Goal: Task Accomplishment & Management: Use online tool/utility

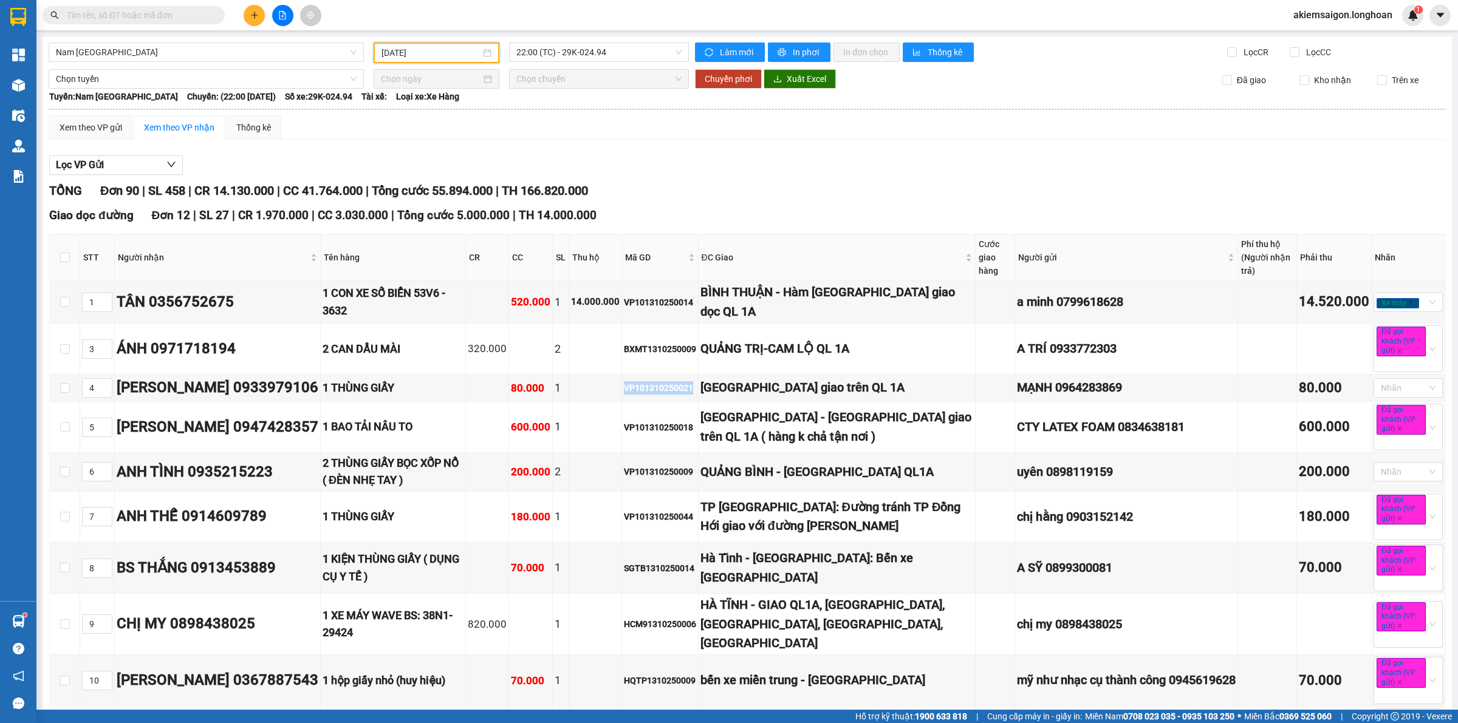
click at [427, 50] on input "[DATE]" at bounding box center [430, 52] width 99 height 13
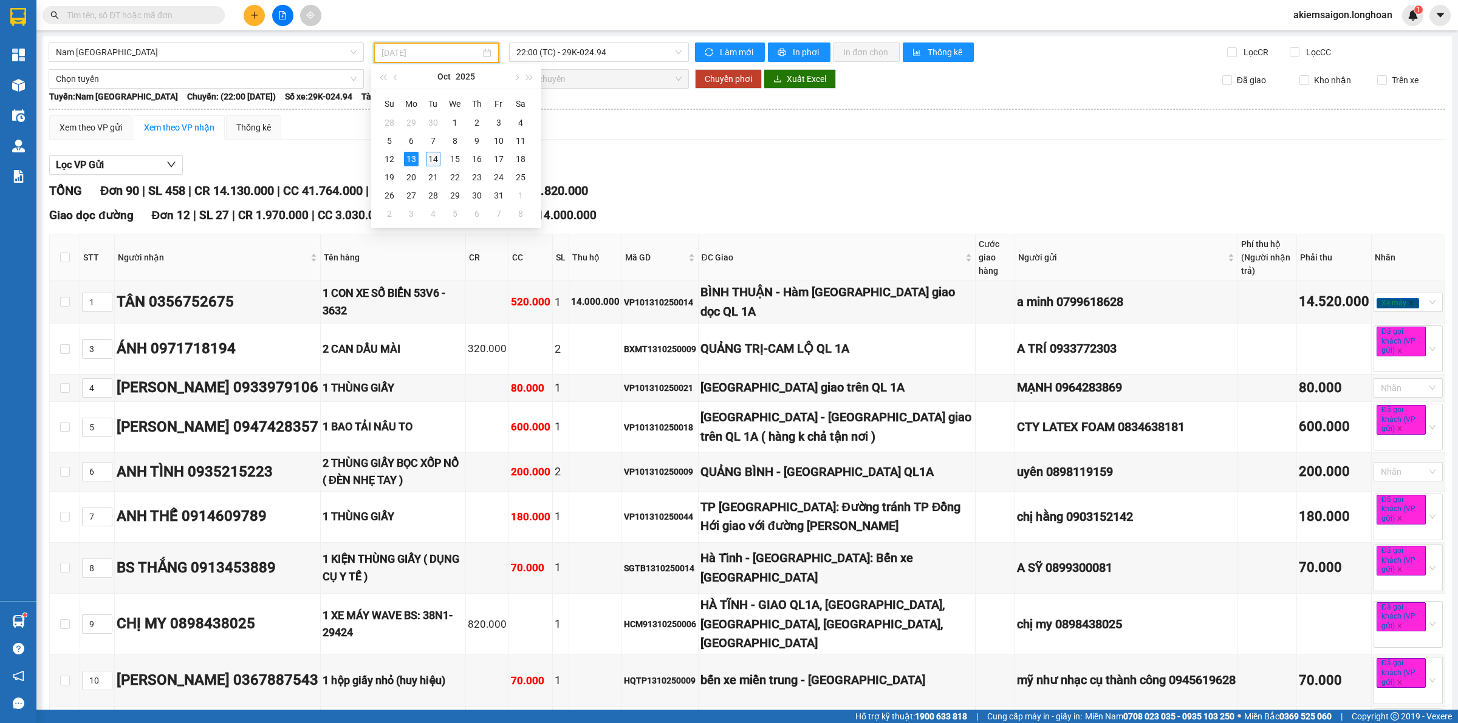
click at [435, 157] on div "14" at bounding box center [433, 159] width 15 height 15
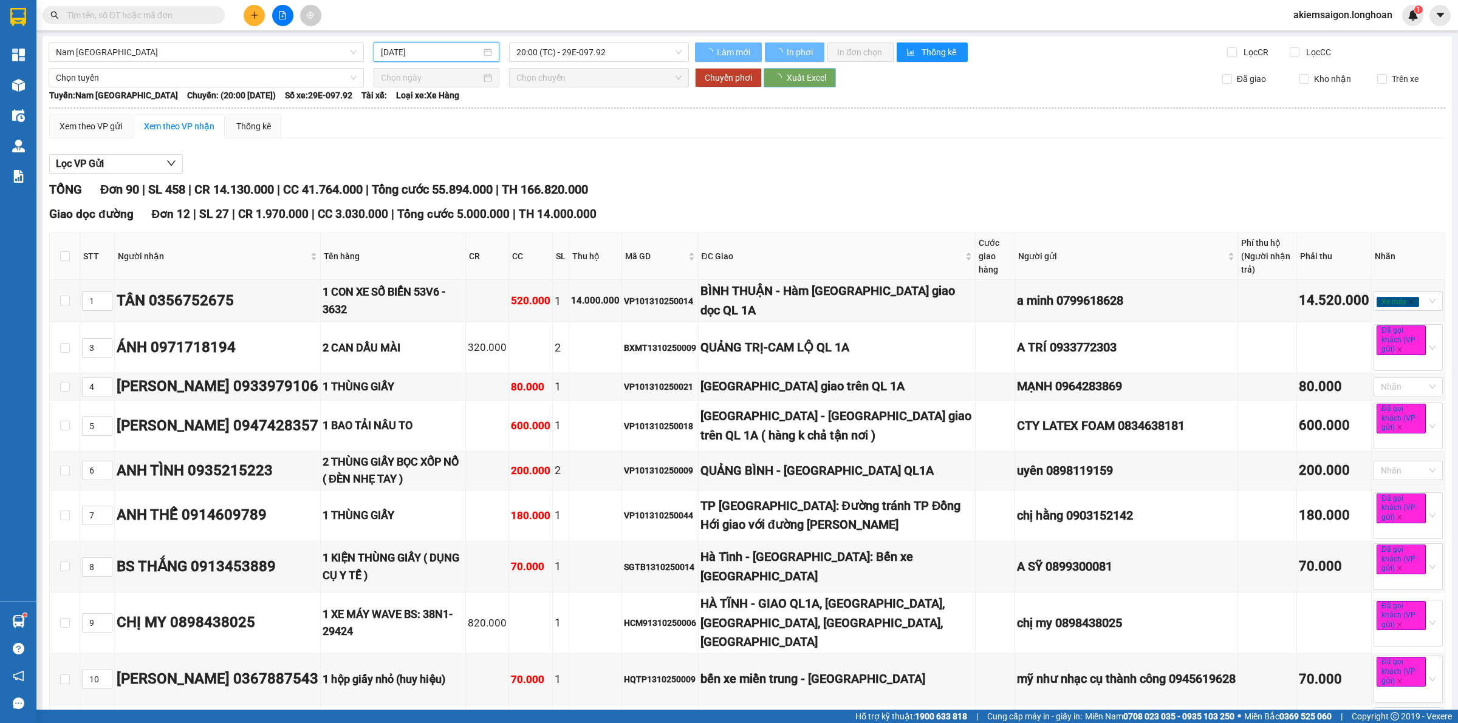
type input "[DATE]"
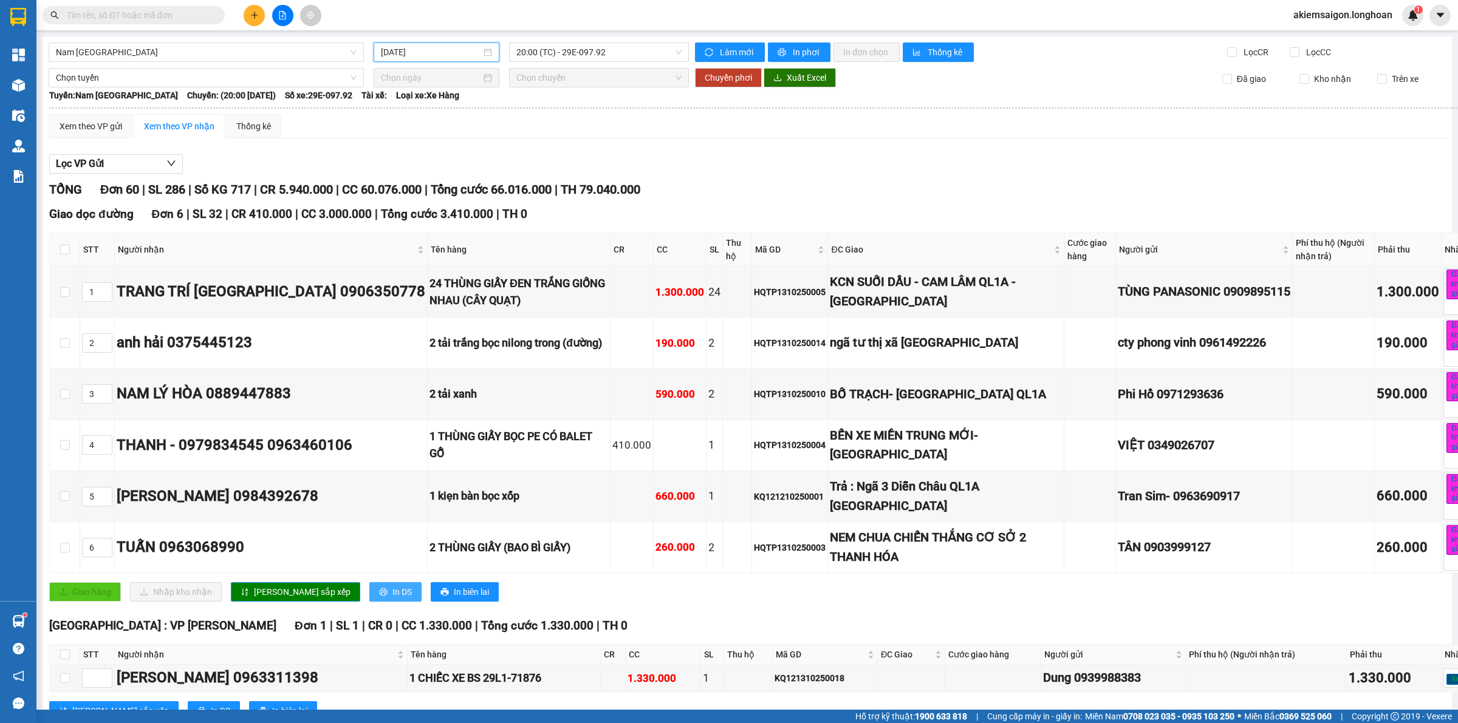
click at [392, 599] on span "In DS" at bounding box center [401, 591] width 19 height 13
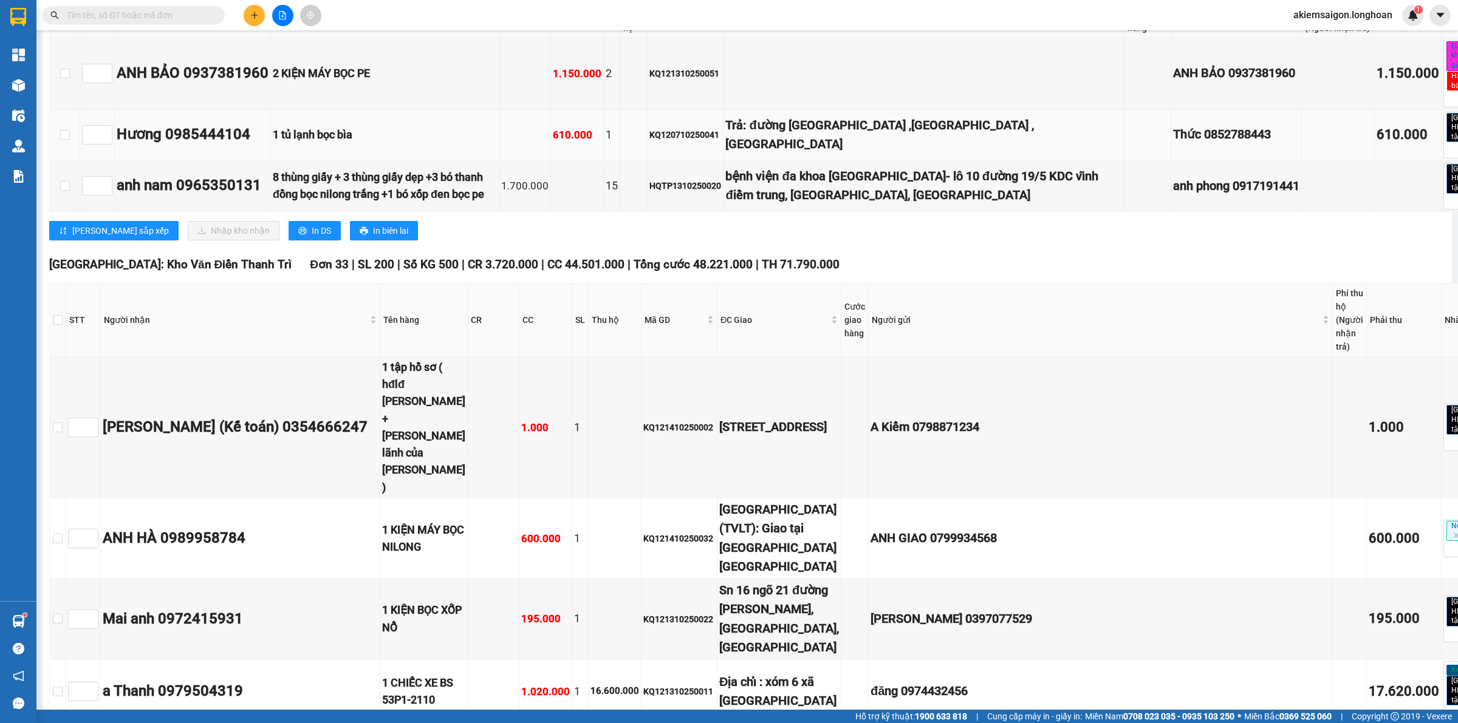
scroll to position [632, 0]
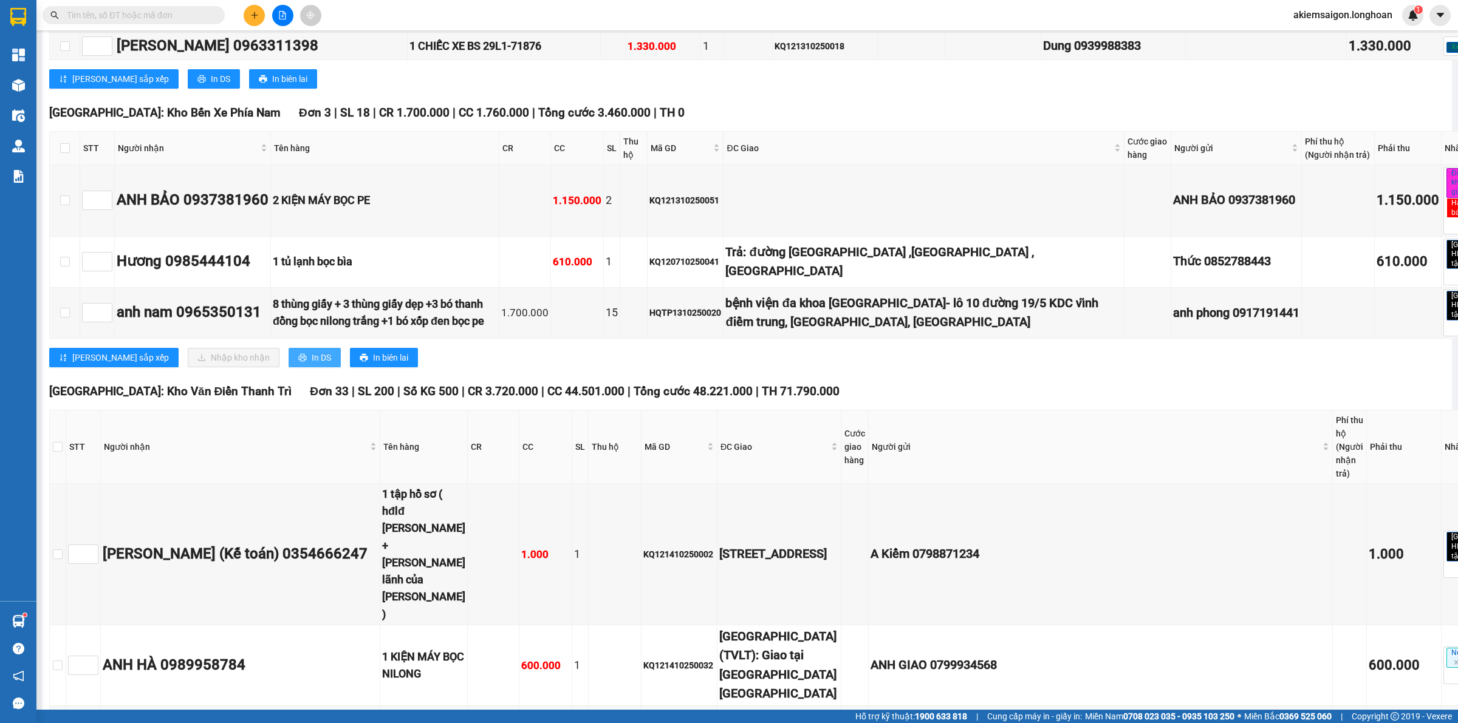
click at [312, 351] on span "In DS" at bounding box center [321, 357] width 19 height 13
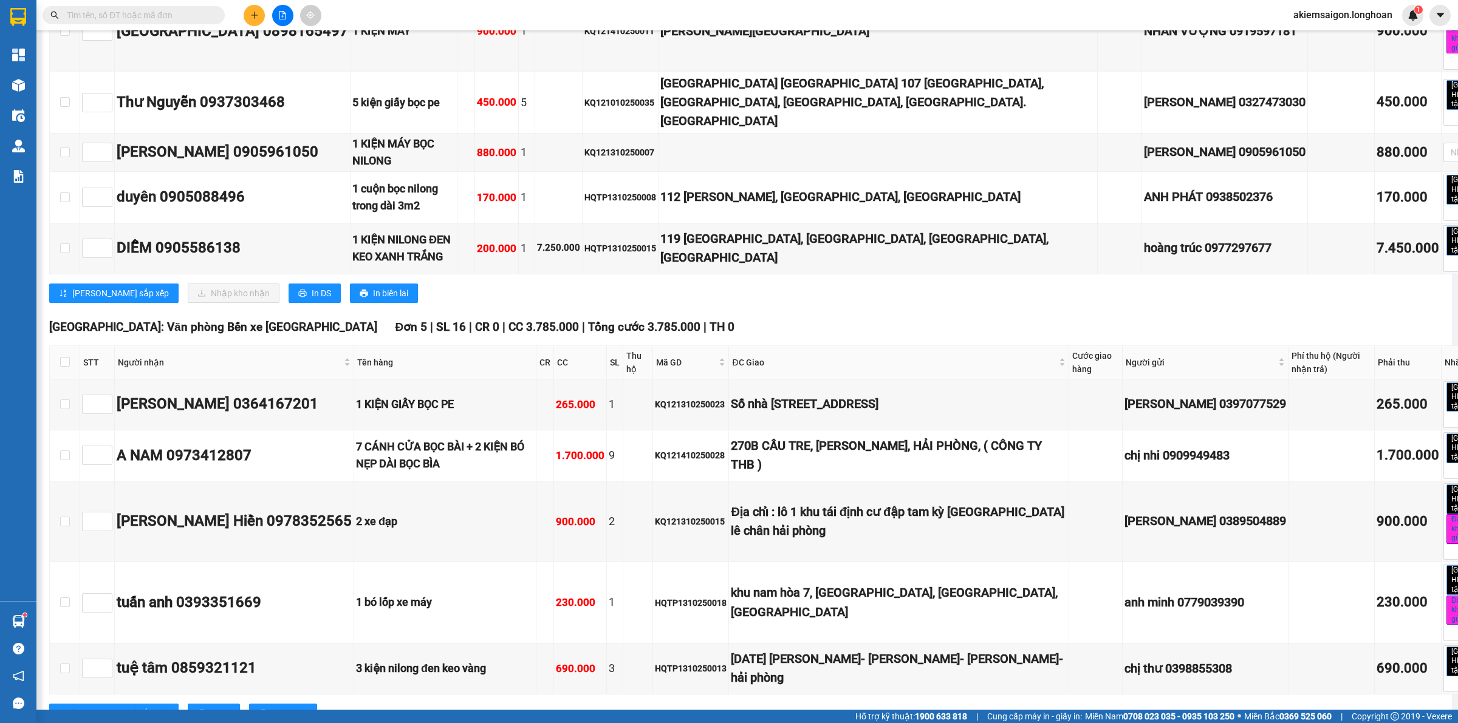
scroll to position [4808, 0]
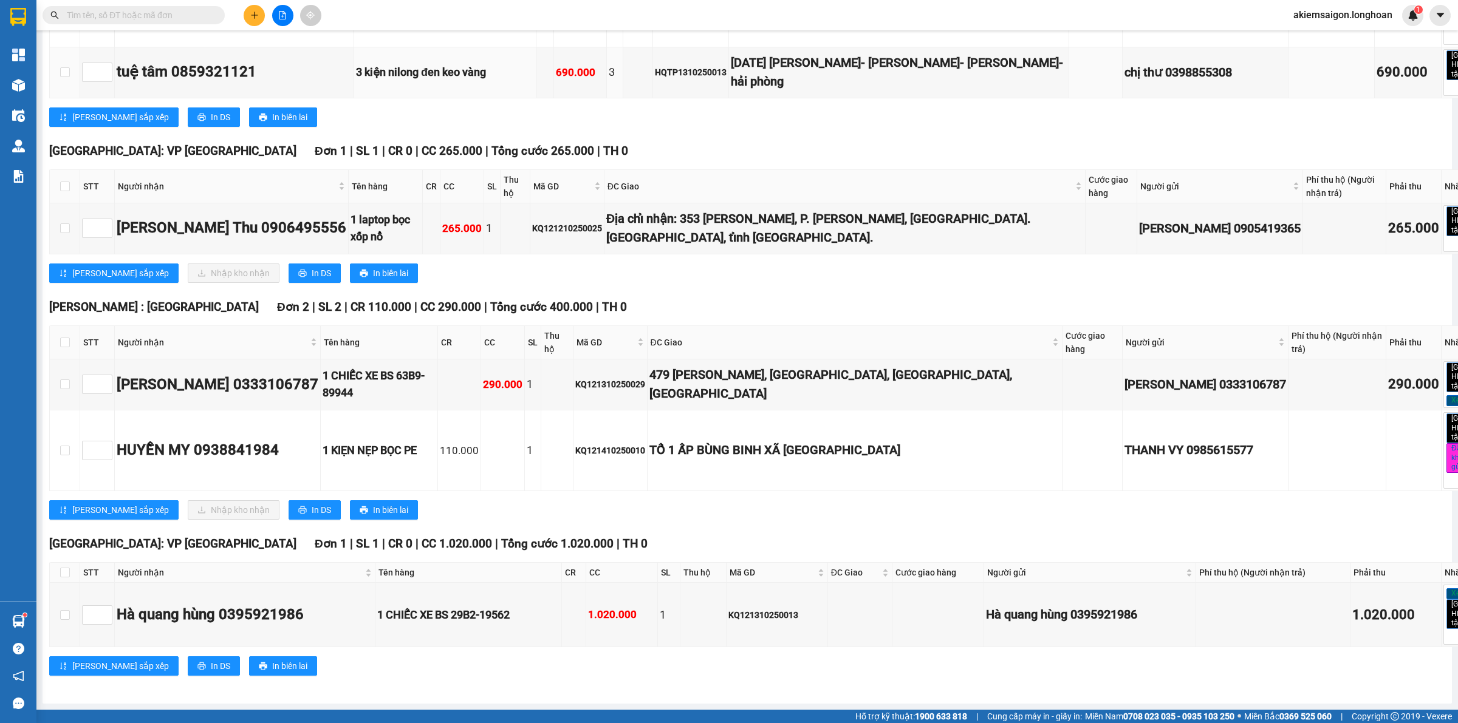
scroll to position [5694, 0]
click at [312, 280] on span "In DS" at bounding box center [321, 273] width 19 height 13
click at [63, 347] on input "checkbox" at bounding box center [65, 343] width 10 height 10
checkbox input "true"
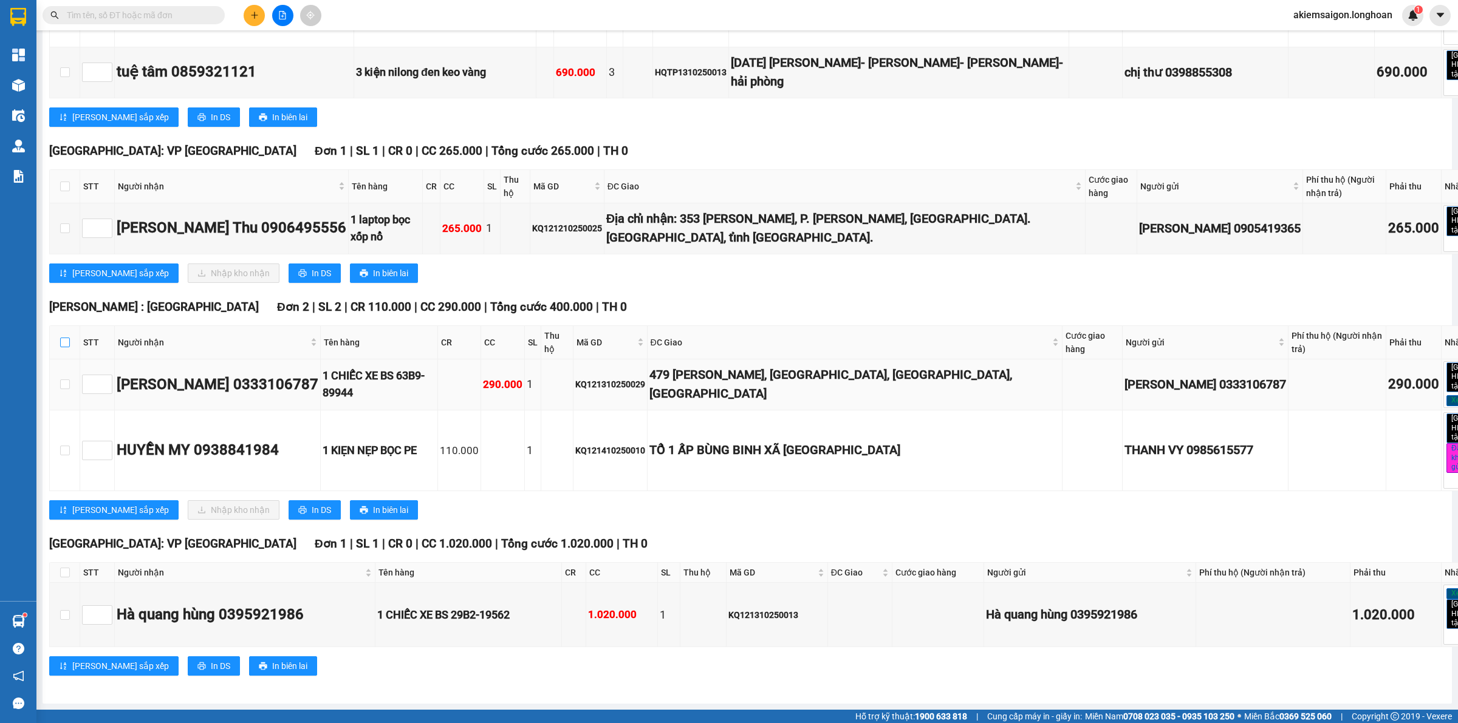
checkbox input "true"
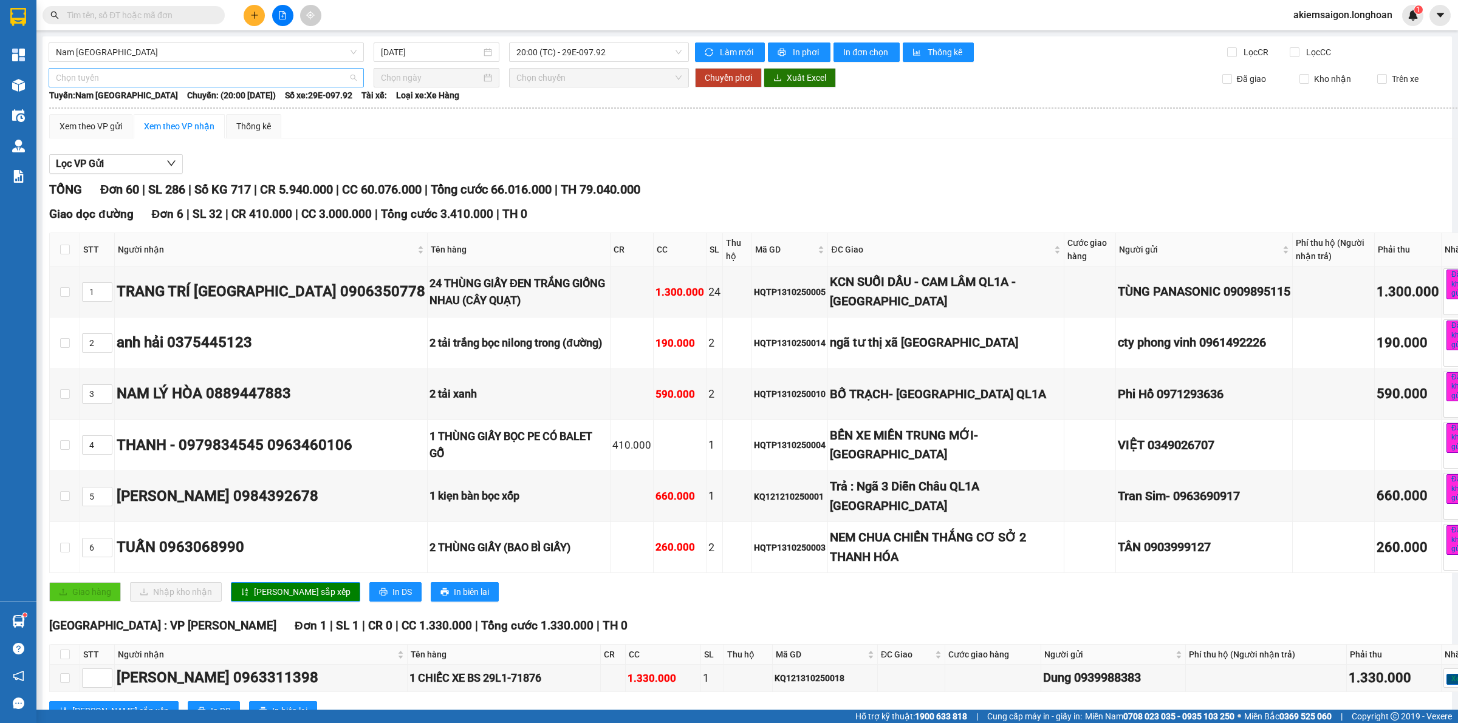
click at [240, 77] on span "Chọn tuyến" at bounding box center [206, 78] width 301 height 18
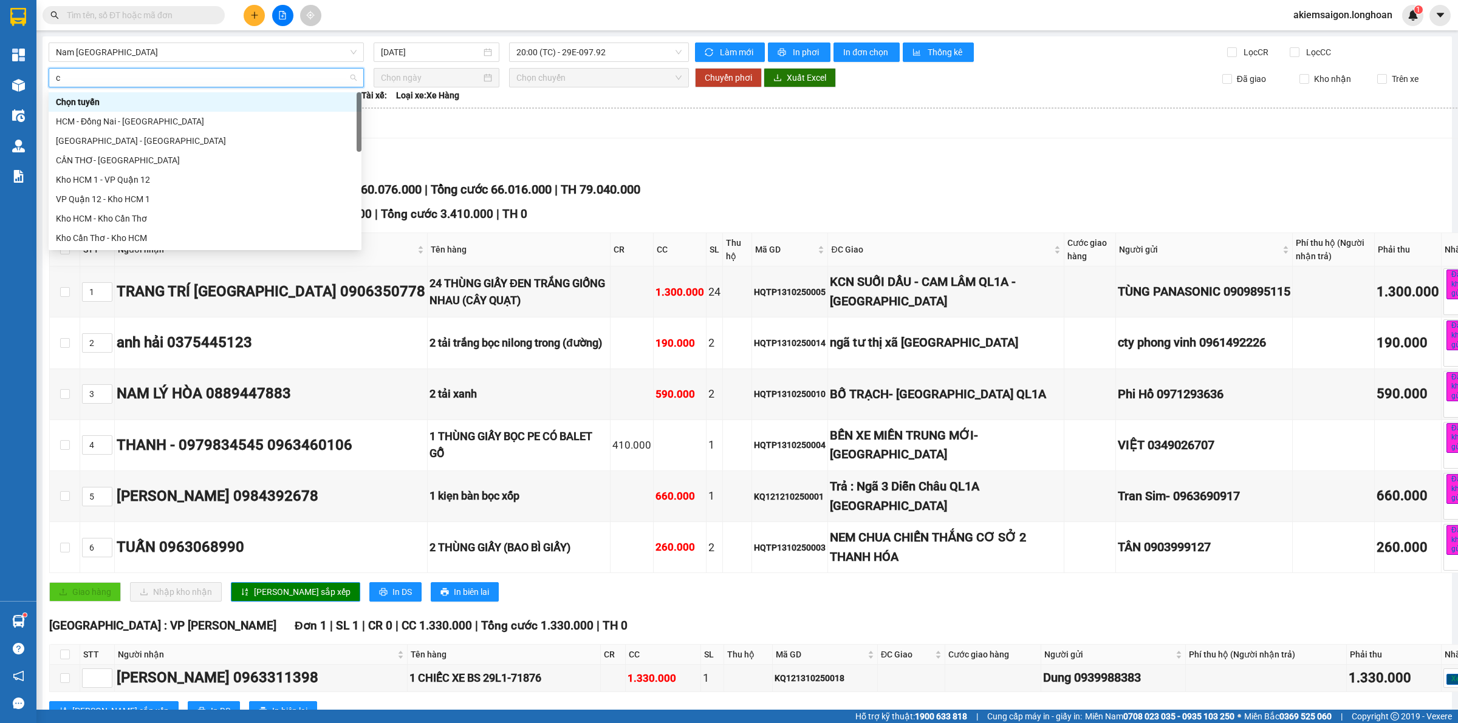
type input "ct"
click at [112, 183] on div "Kho Cần Thơ - Kho HCM" at bounding box center [205, 179] width 298 height 13
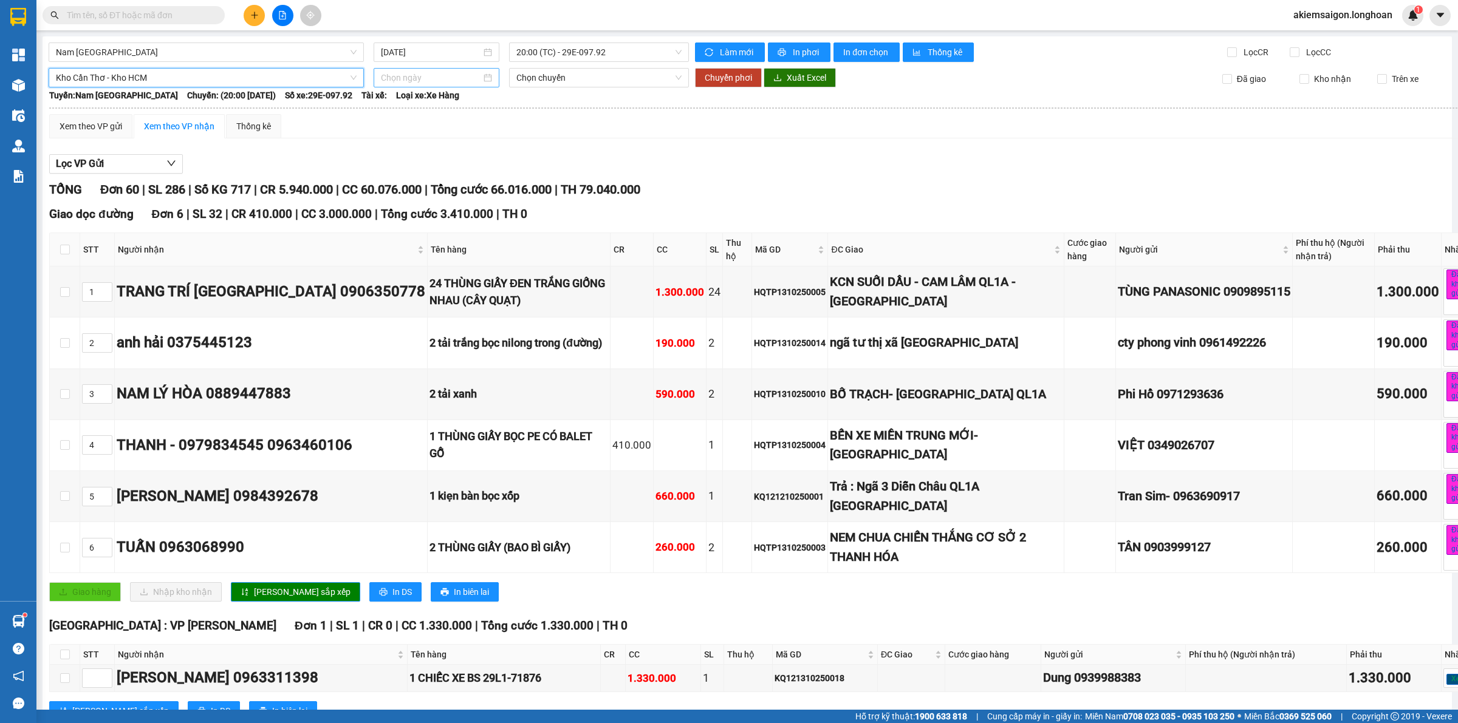
click at [423, 79] on input at bounding box center [431, 77] width 100 height 13
type input "[DATE]"
click at [432, 186] on div "14" at bounding box center [433, 185] width 15 height 15
click at [447, 83] on input "[DATE]" at bounding box center [431, 77] width 100 height 13
click at [415, 182] on div "13" at bounding box center [411, 185] width 15 height 15
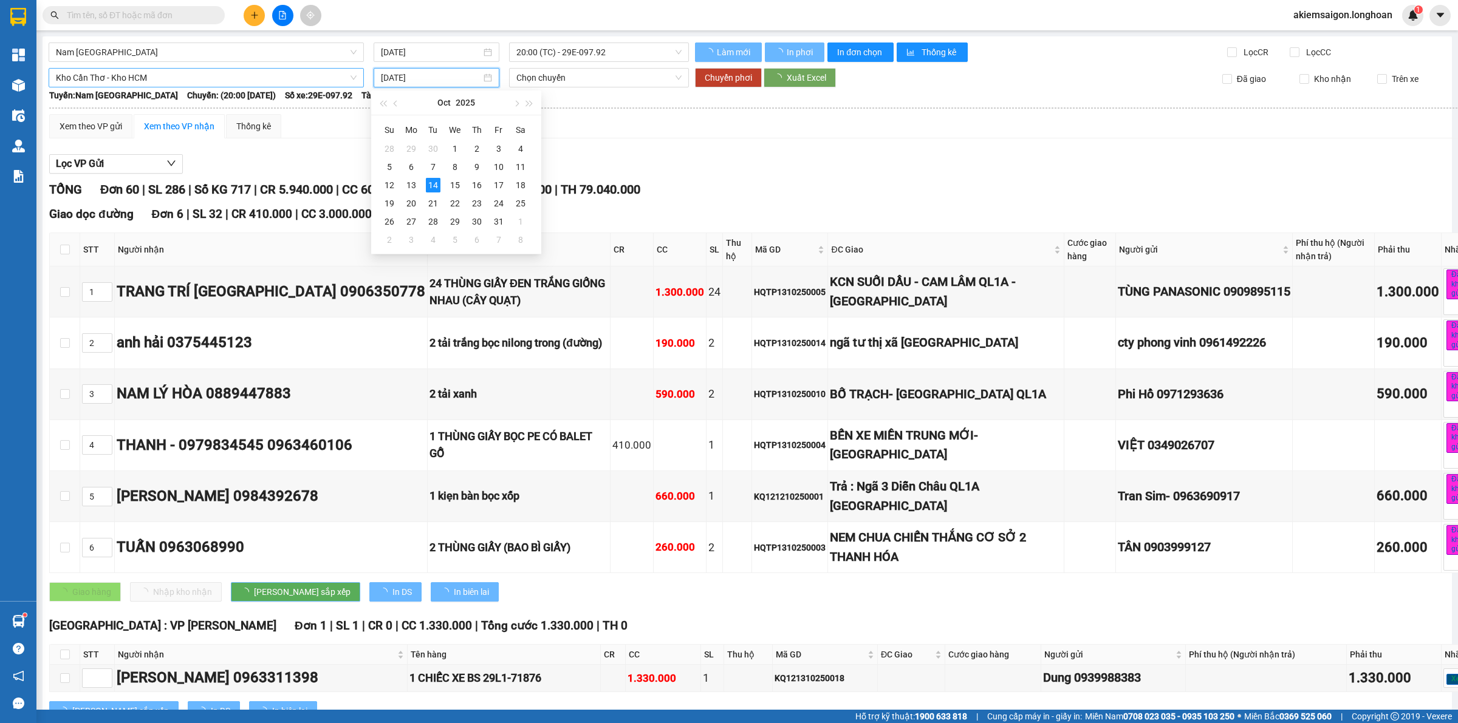
type input "[DATE]"
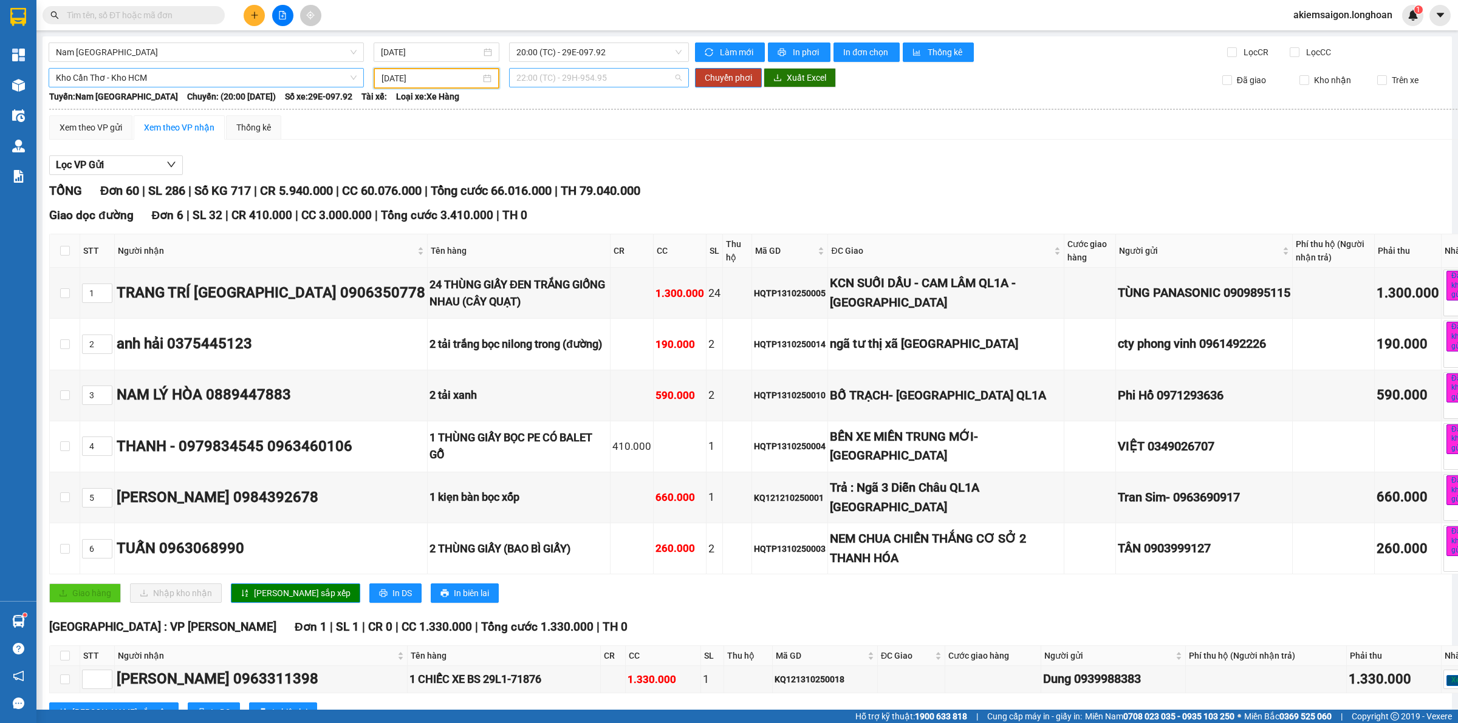
click at [619, 77] on span "22:00 (TC) - 29H-954.95" at bounding box center [598, 78] width 165 height 18
click at [712, 137] on div "Xem theo VP gửi Xem theo VP nhận Thống kê" at bounding box center [781, 127] width 1465 height 24
click at [732, 78] on span "Chuyển phơi" at bounding box center [727, 77] width 47 height 13
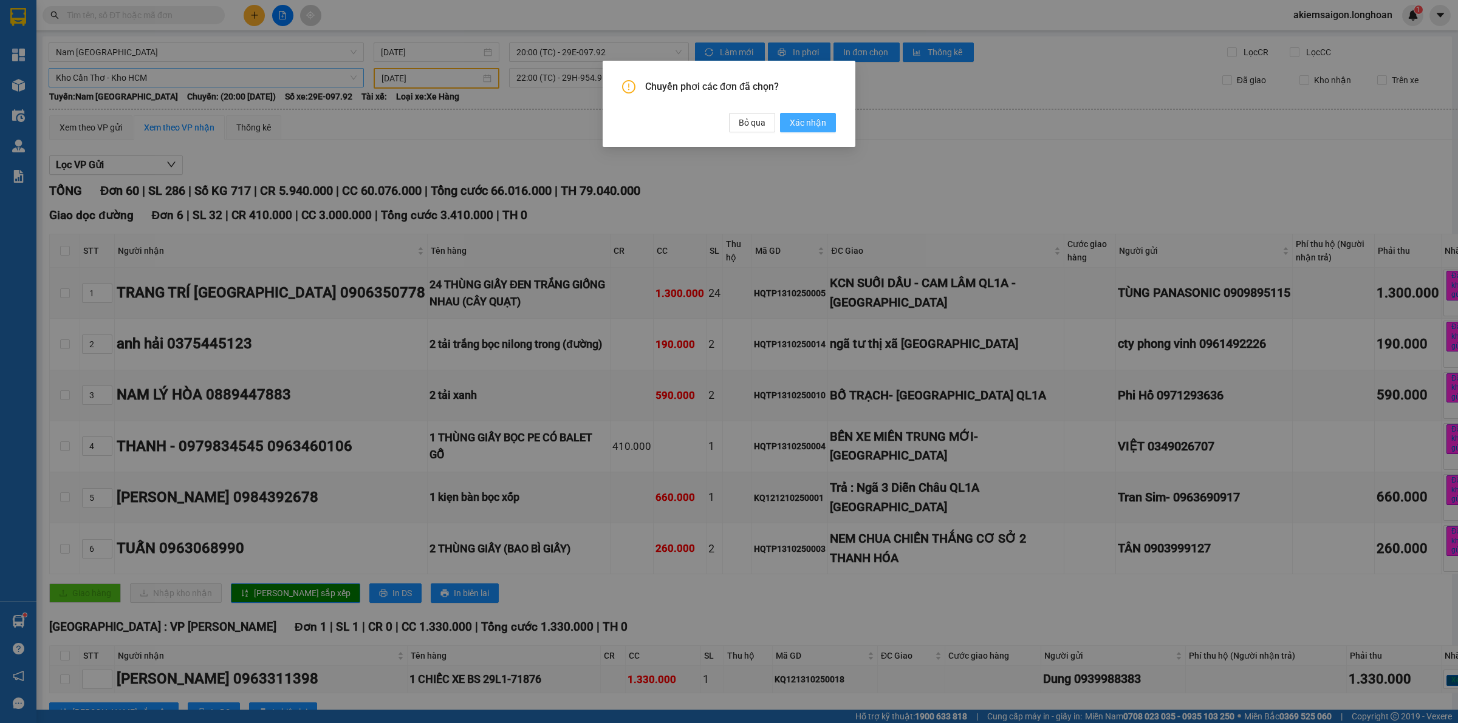
click at [820, 125] on span "Xác nhận" at bounding box center [808, 122] width 36 height 13
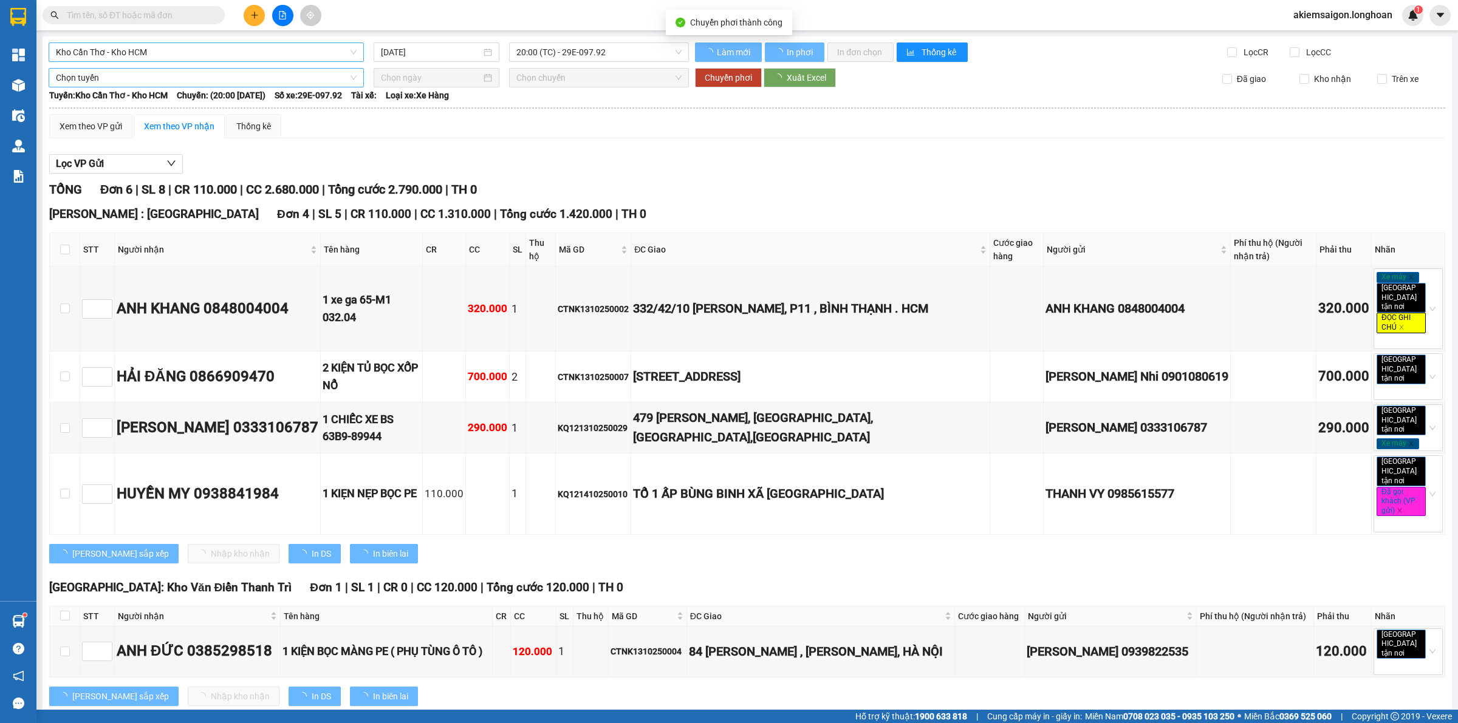
type input "[DATE]"
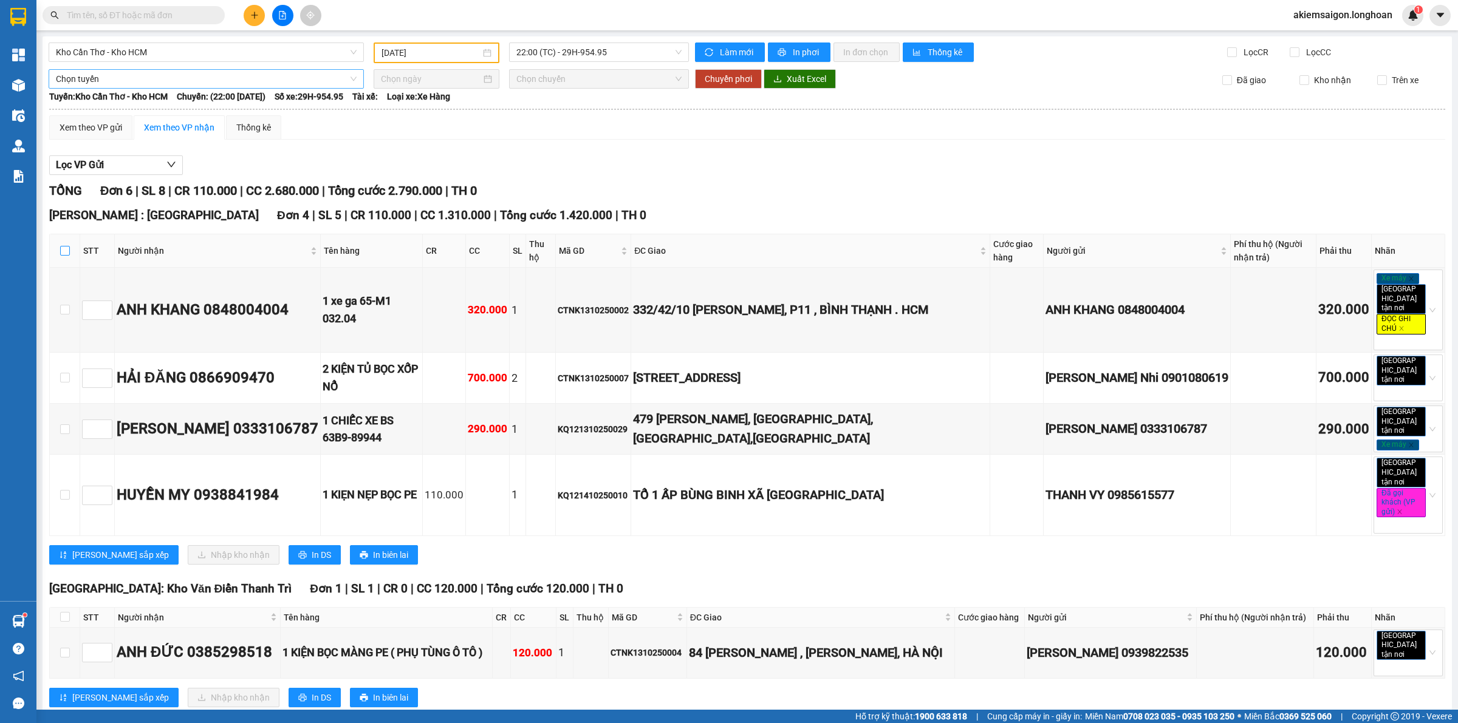
click at [62, 248] on input "checkbox" at bounding box center [65, 251] width 10 height 10
checkbox input "true"
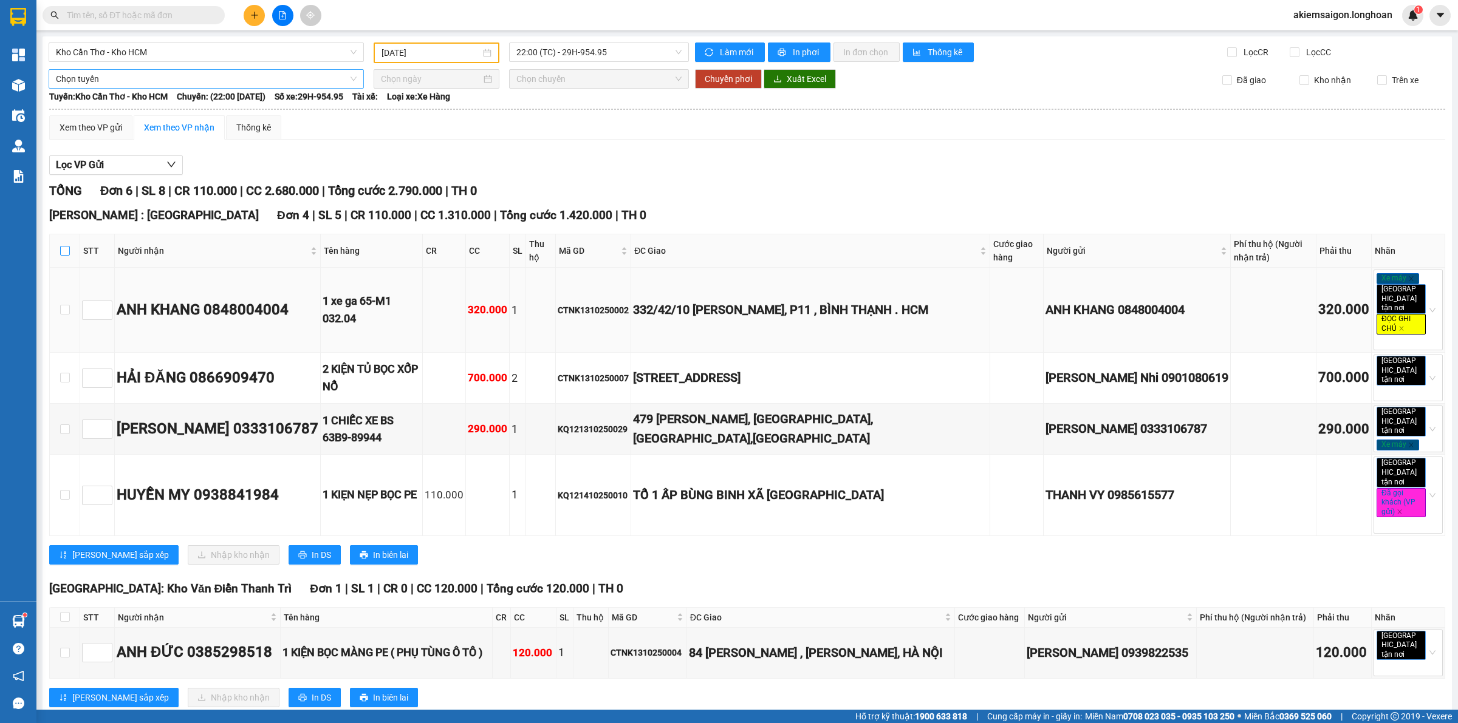
checkbox input "true"
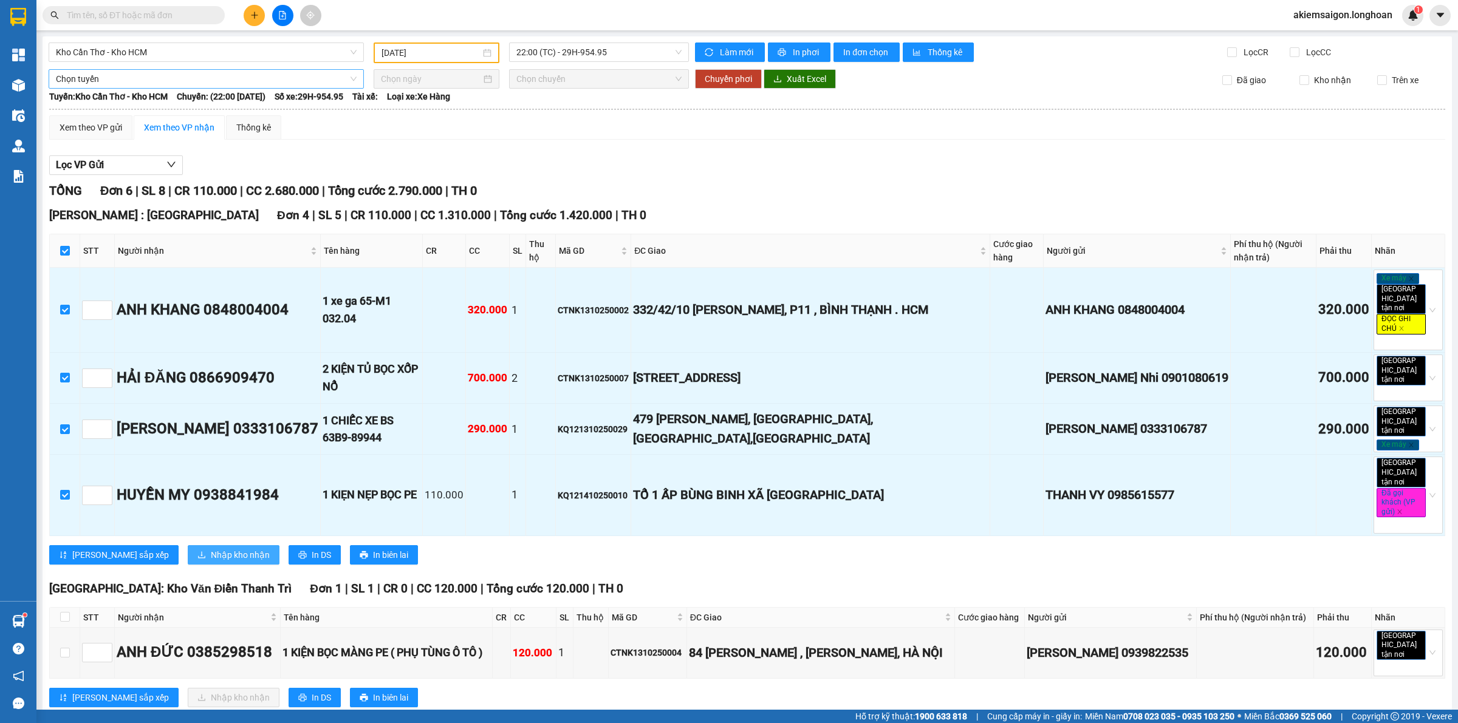
click at [211, 548] on span "Nhập kho nhận" at bounding box center [240, 554] width 59 height 13
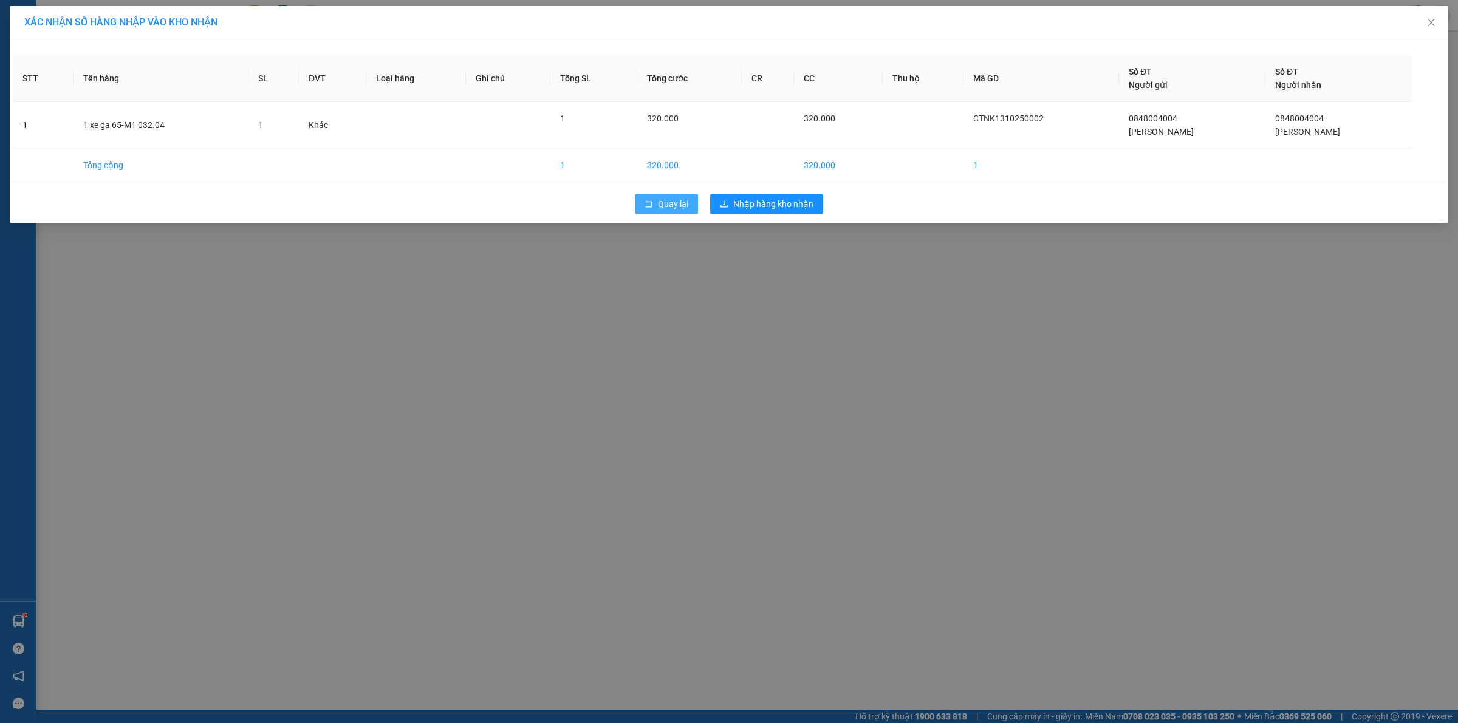
click at [648, 205] on icon "rollback" at bounding box center [648, 204] width 9 height 9
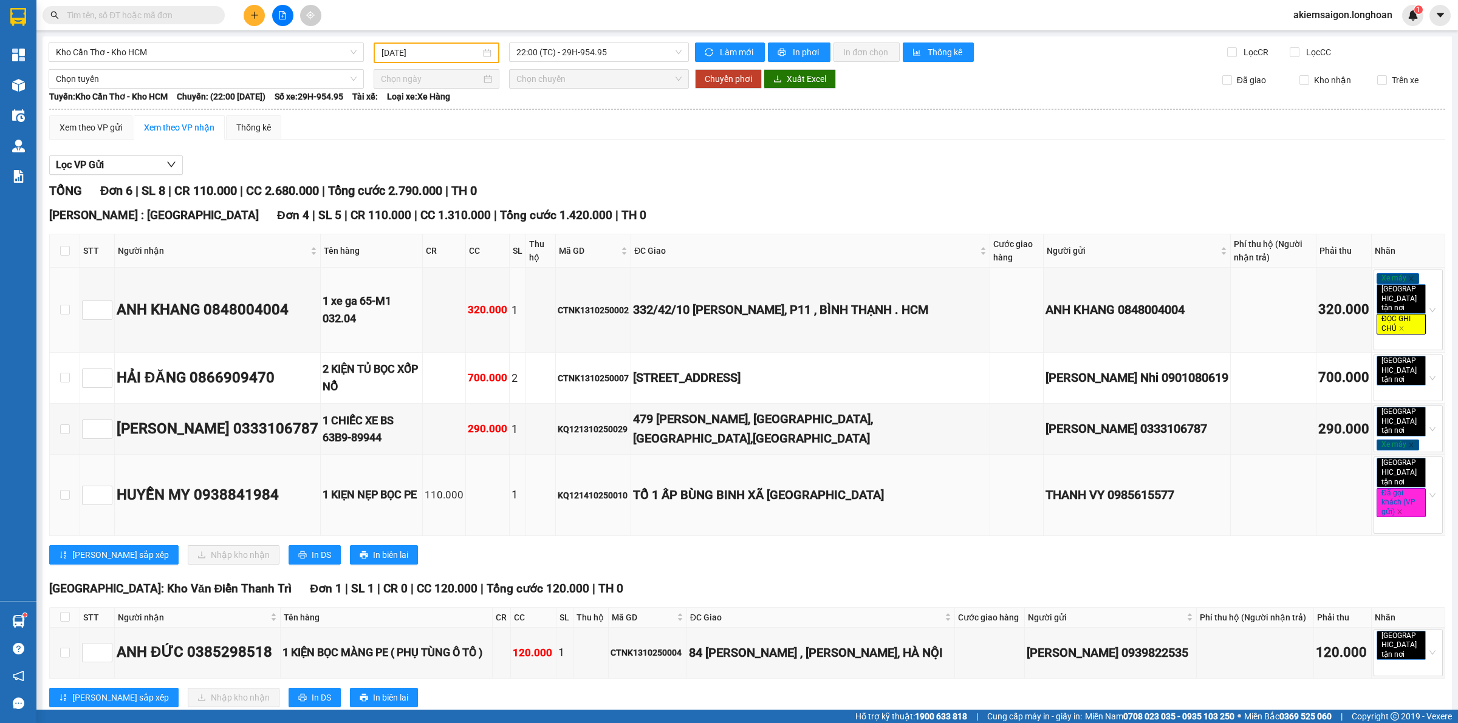
scroll to position [112, 0]
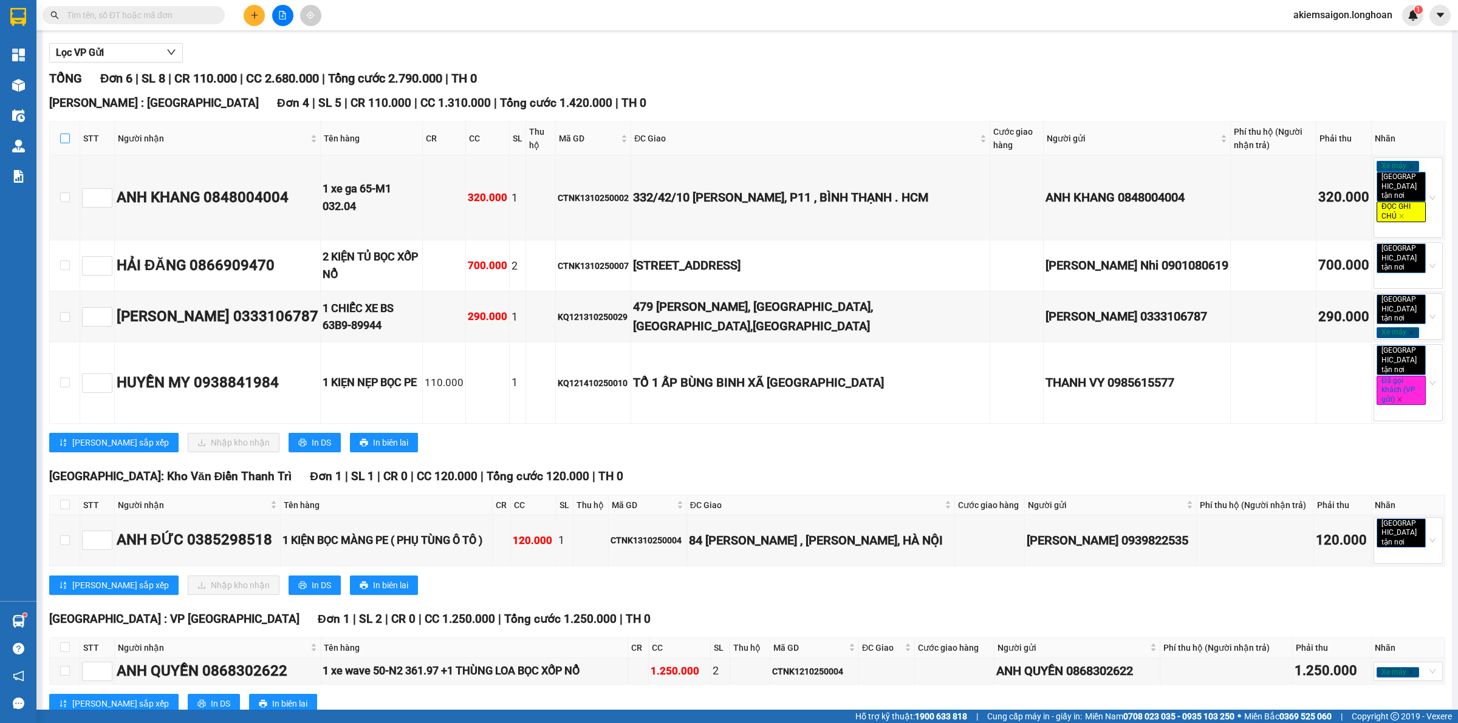
click at [64, 138] on input "checkbox" at bounding box center [65, 139] width 10 height 10
checkbox input "true"
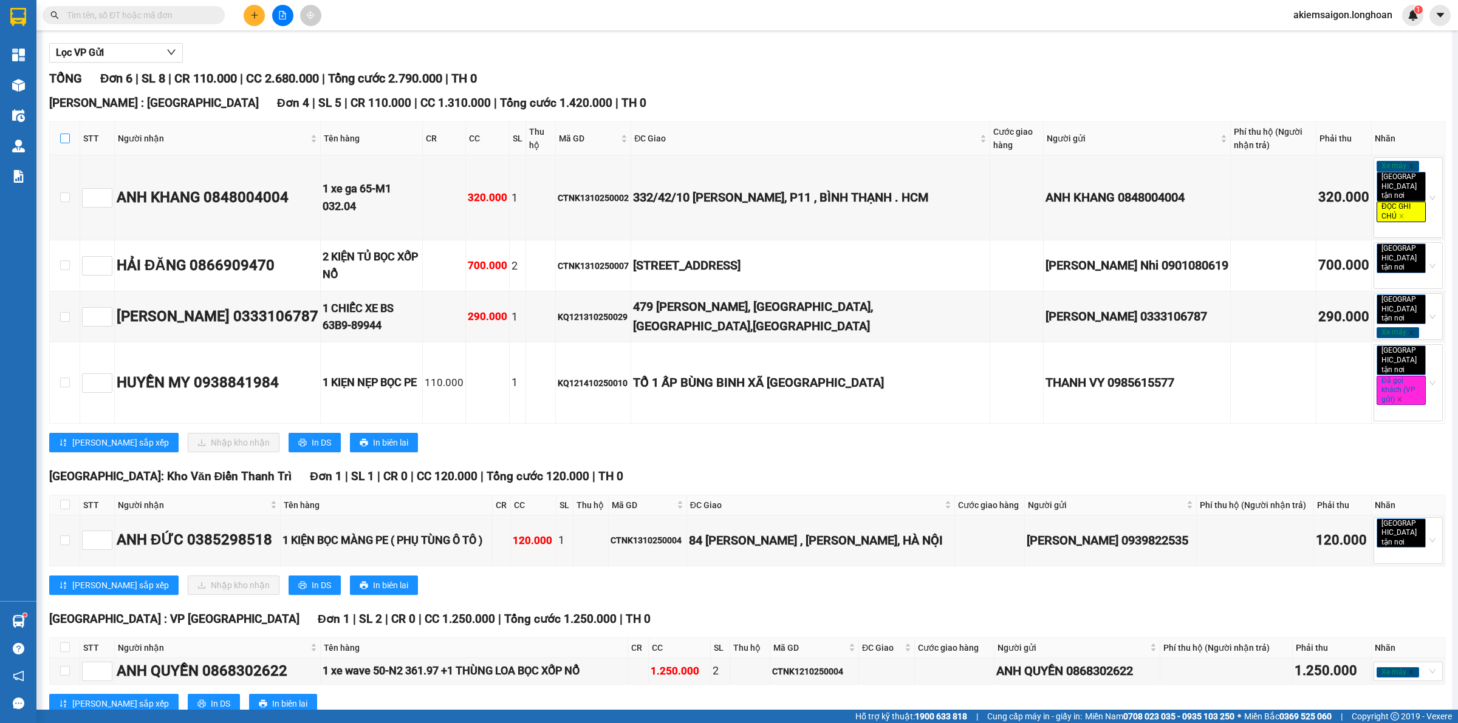
checkbox input "true"
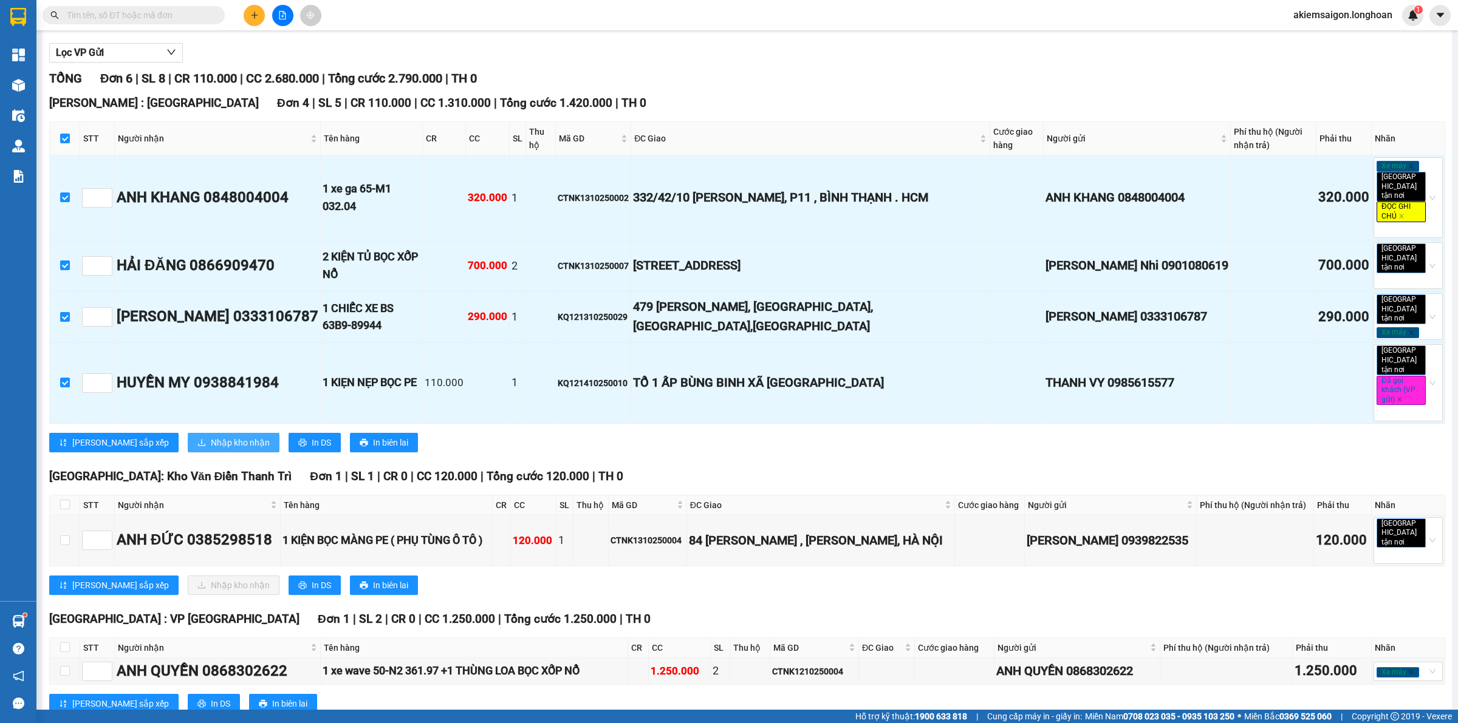
click at [211, 436] on span "Nhập kho nhận" at bounding box center [240, 442] width 59 height 13
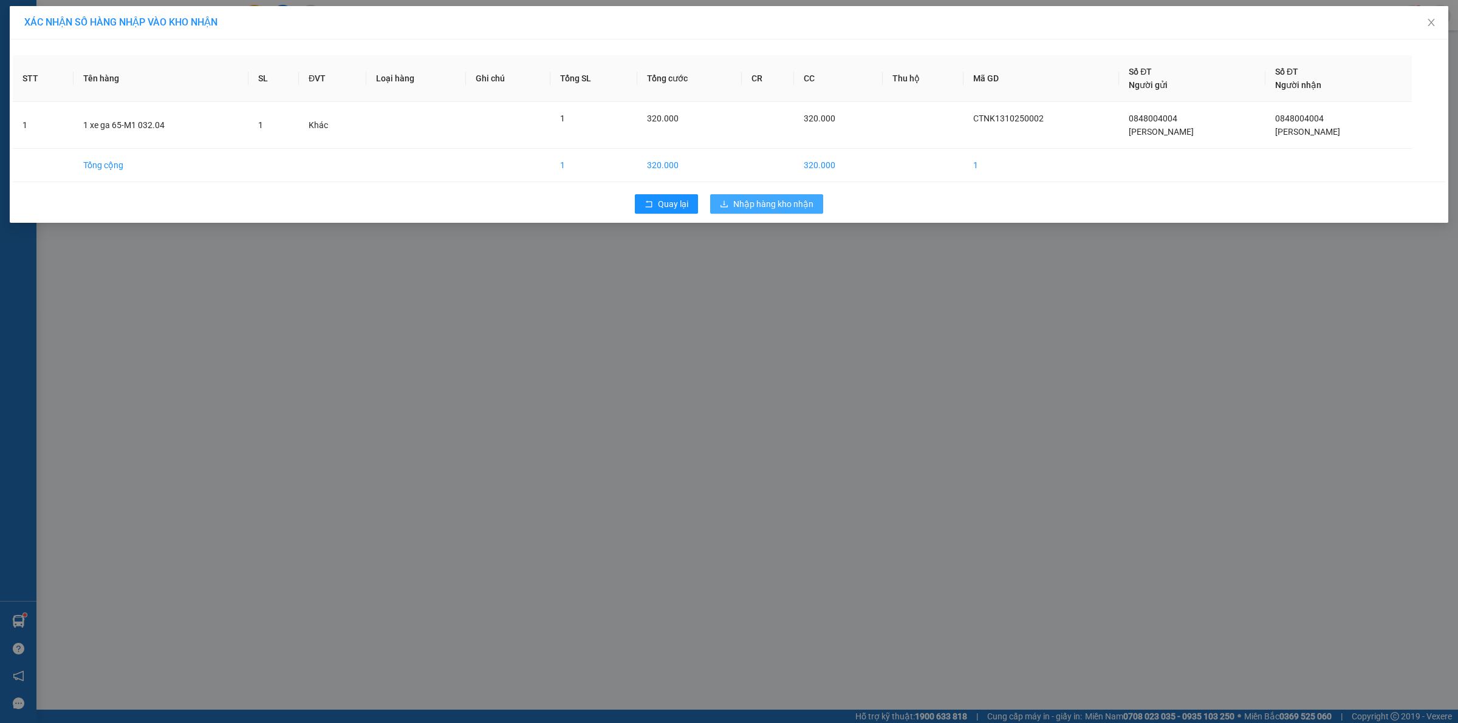
click at [788, 205] on span "Nhập hàng kho nhận" at bounding box center [773, 203] width 80 height 13
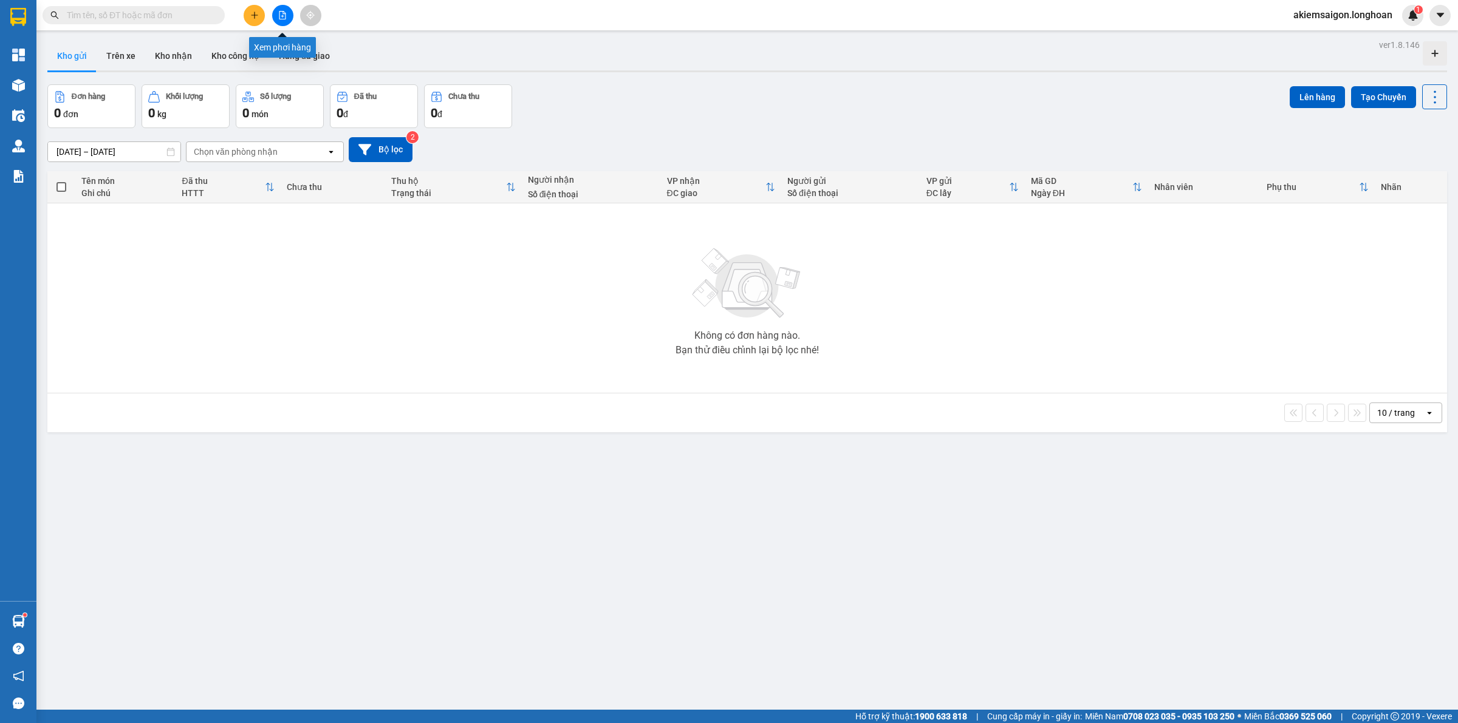
click at [277, 14] on button at bounding box center [282, 15] width 21 height 21
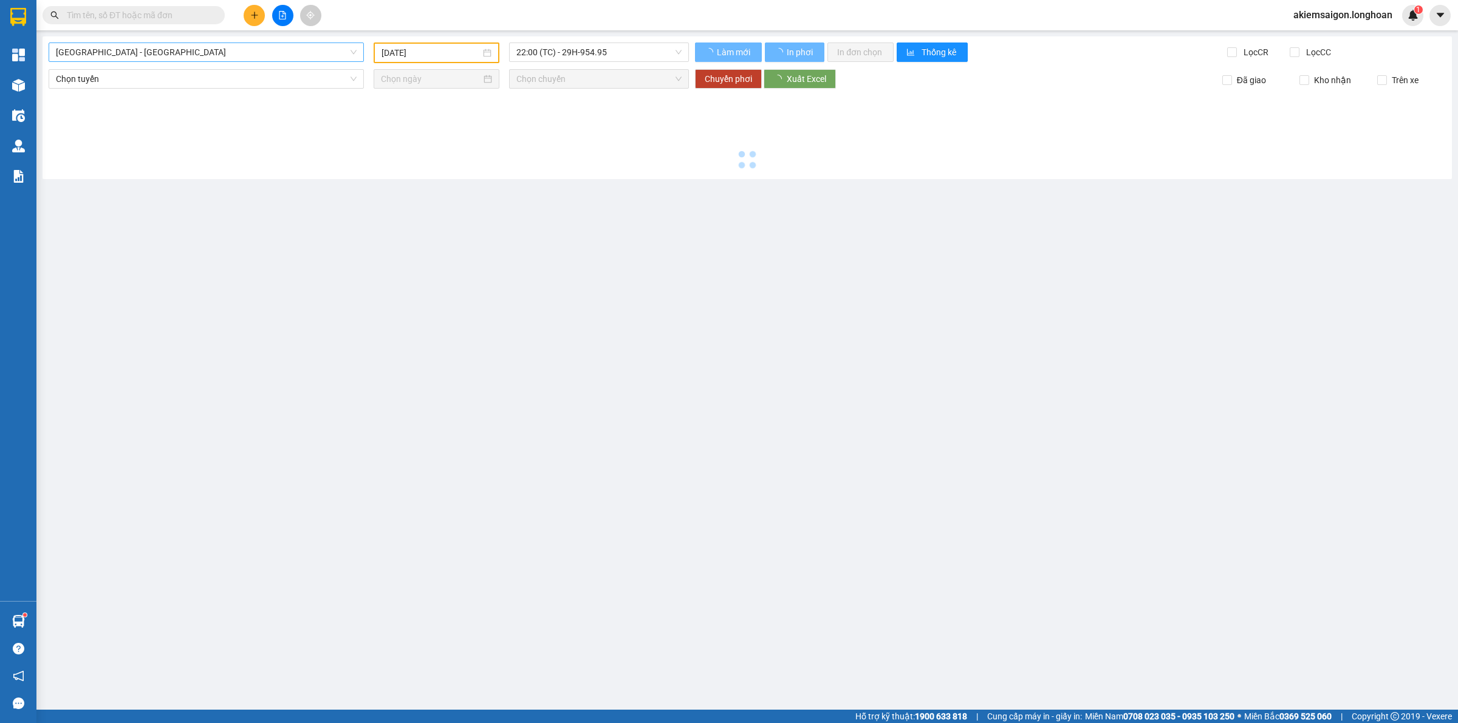
type input "[DATE]"
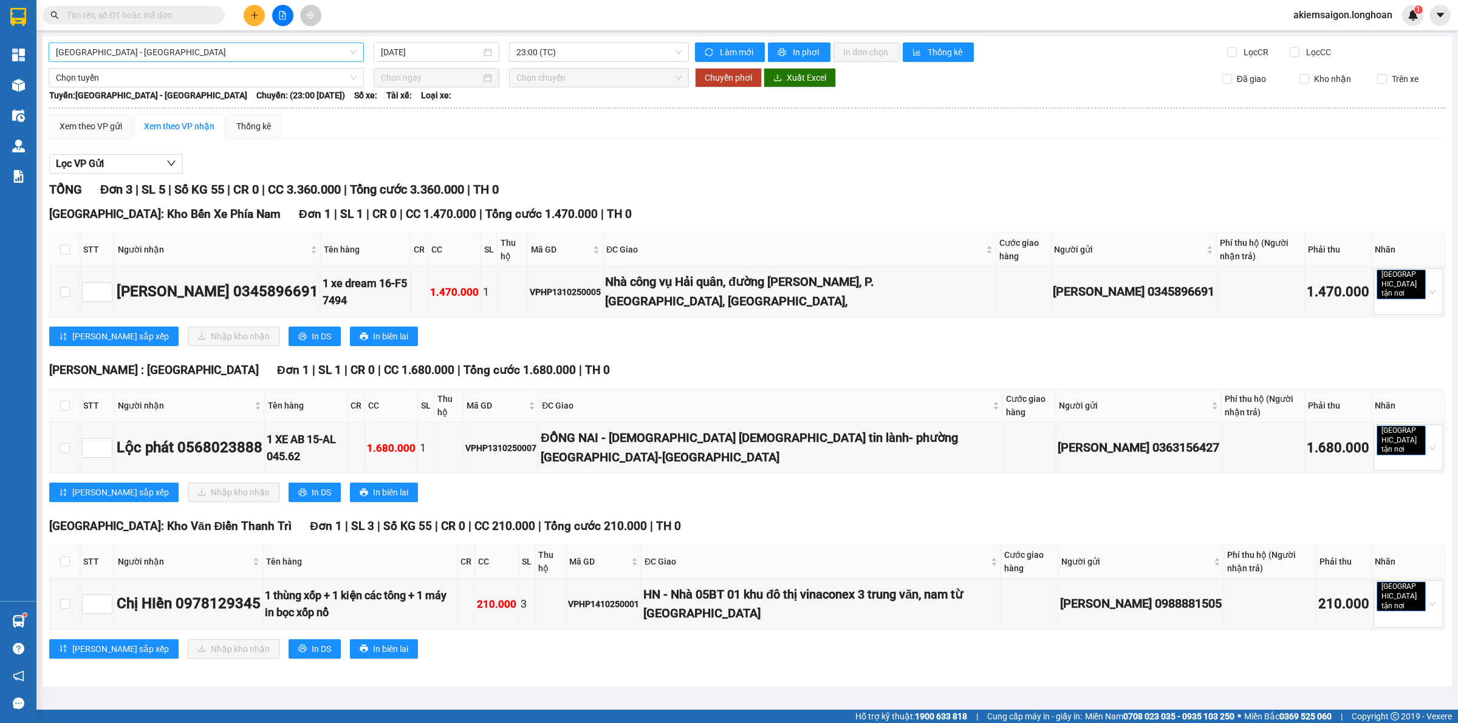
click at [220, 56] on span "[GEOGRAPHIC_DATA] - [GEOGRAPHIC_DATA]" at bounding box center [206, 52] width 301 height 18
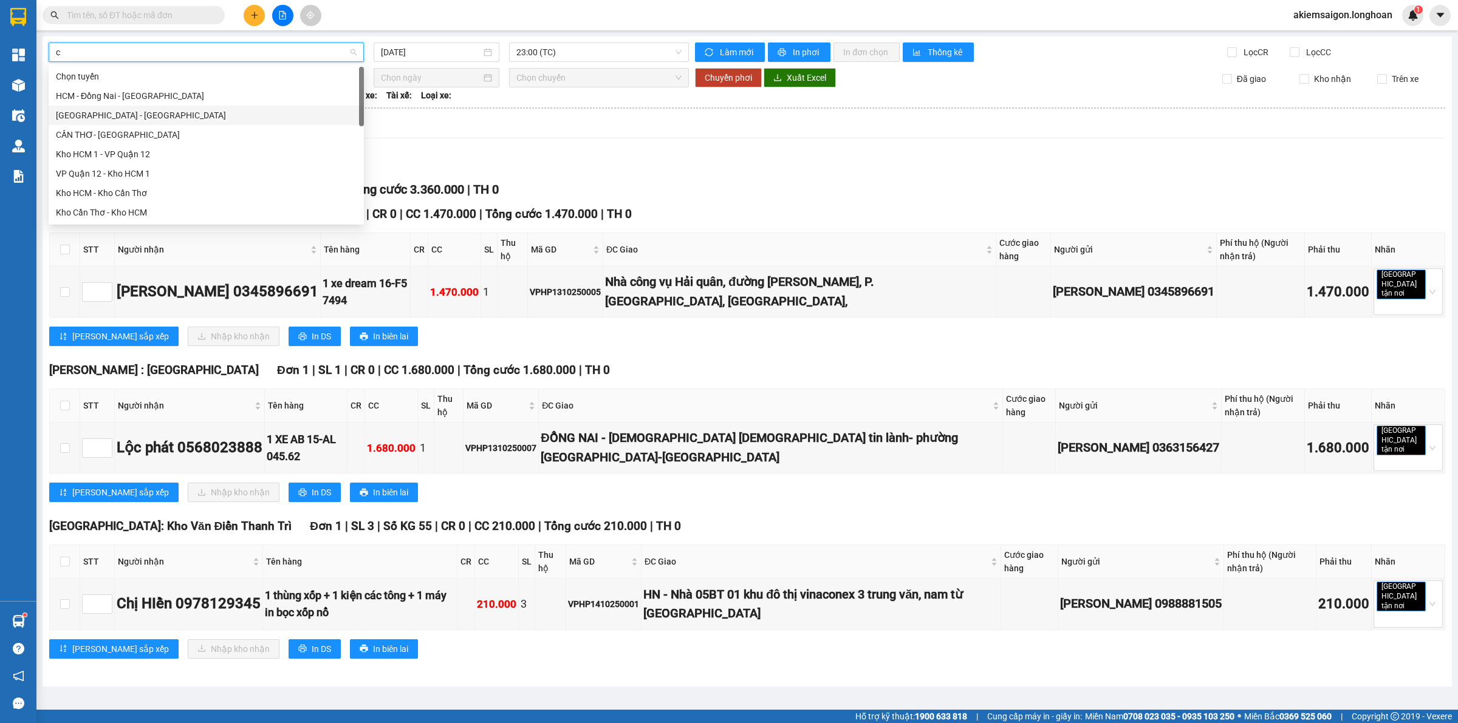
type input "ct"
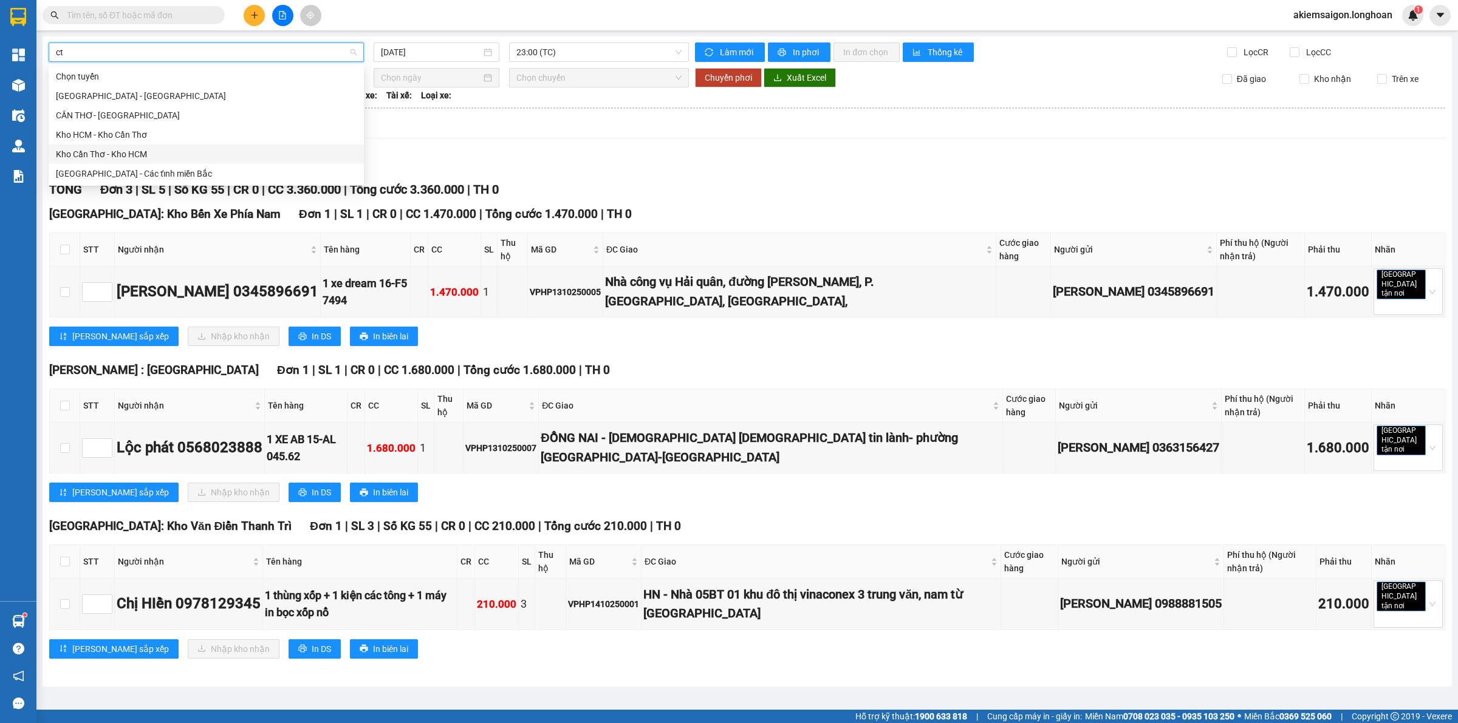
click at [137, 154] on div "Kho Cần Thơ - Kho HCM" at bounding box center [206, 154] width 301 height 13
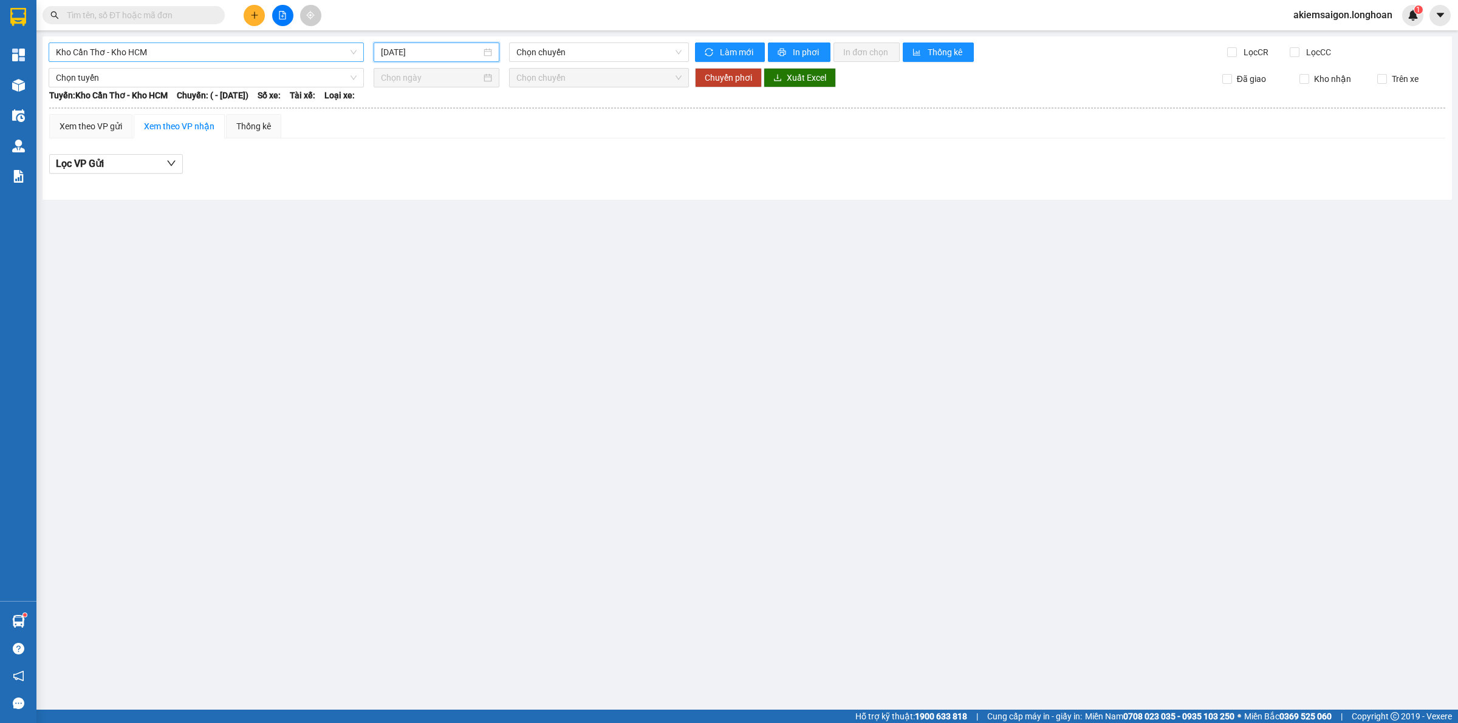
click at [436, 56] on input "[DATE]" at bounding box center [431, 52] width 100 height 13
click at [412, 159] on div "13" at bounding box center [413, 159] width 15 height 15
type input "[DATE]"
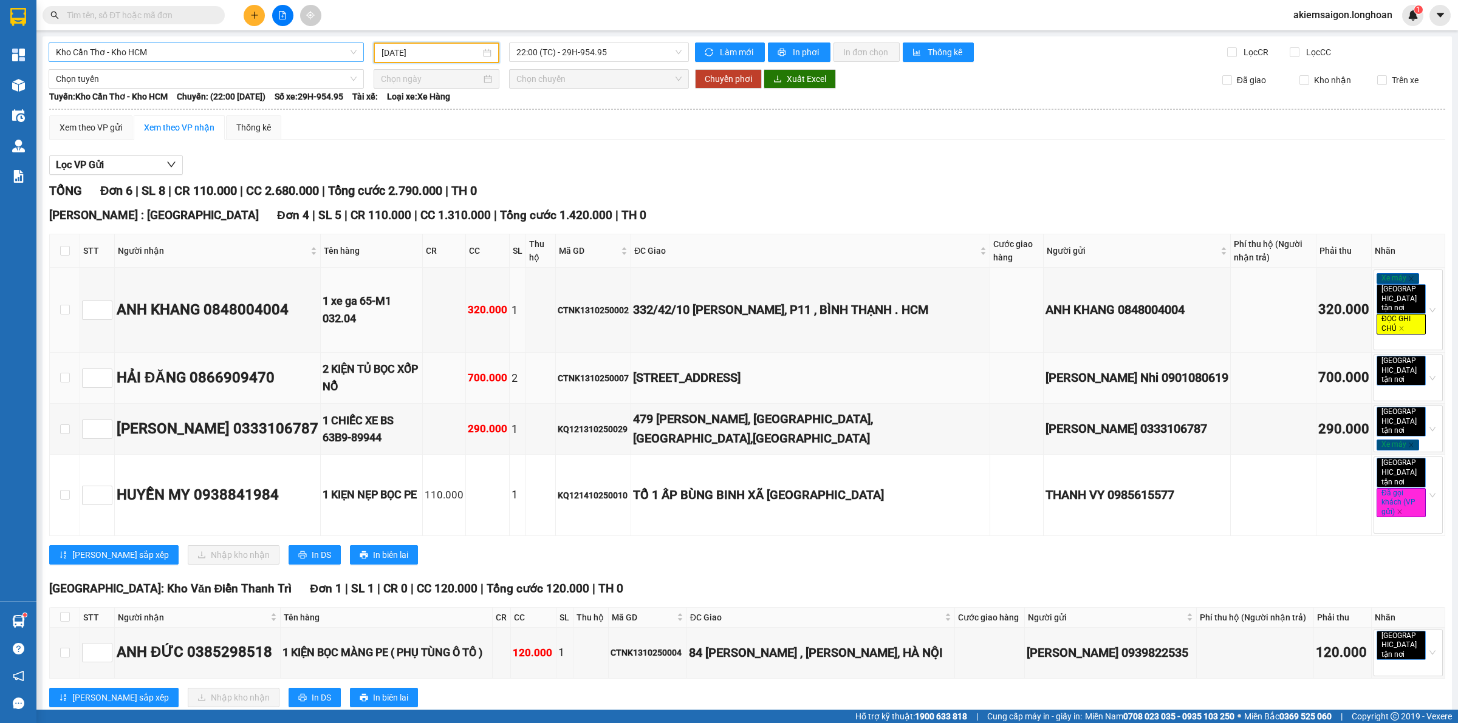
scroll to position [112, 0]
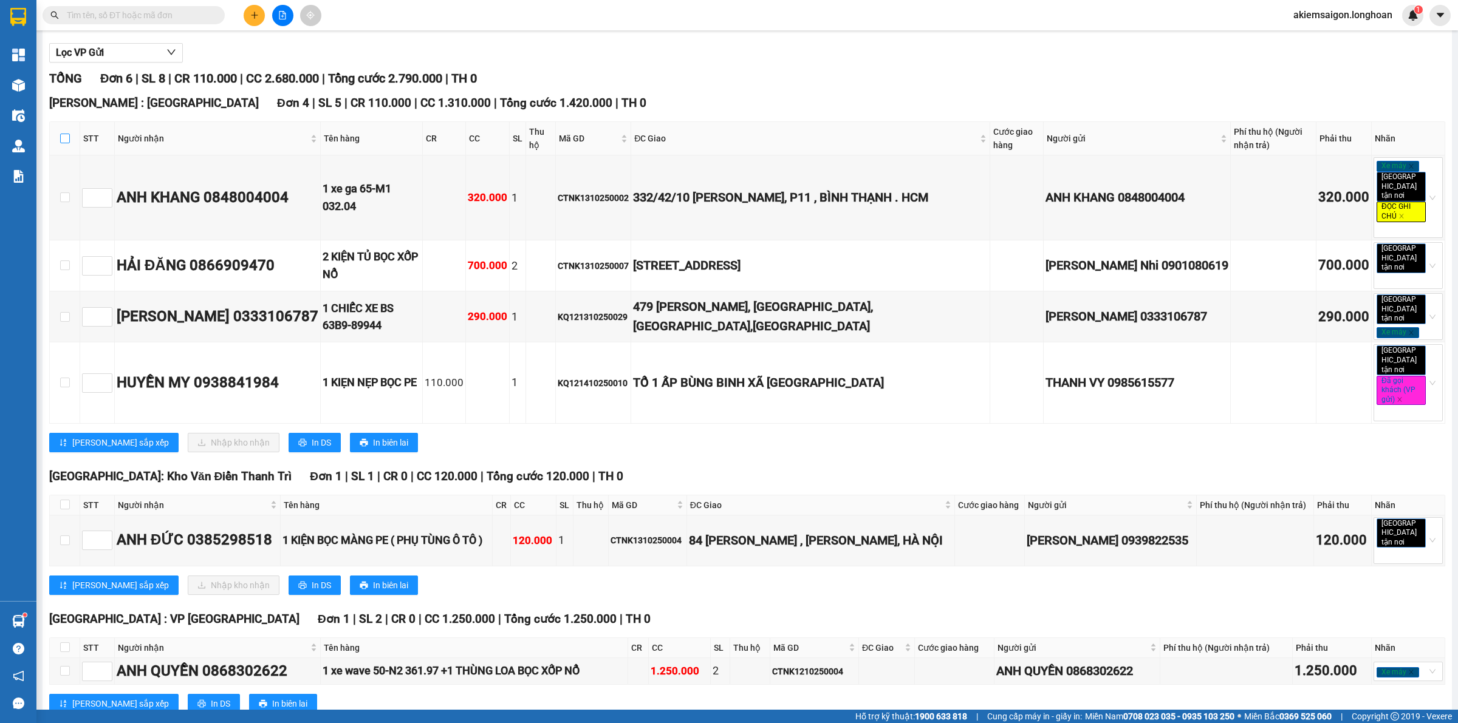
click at [63, 140] on input "checkbox" at bounding box center [65, 139] width 10 height 10
checkbox input "true"
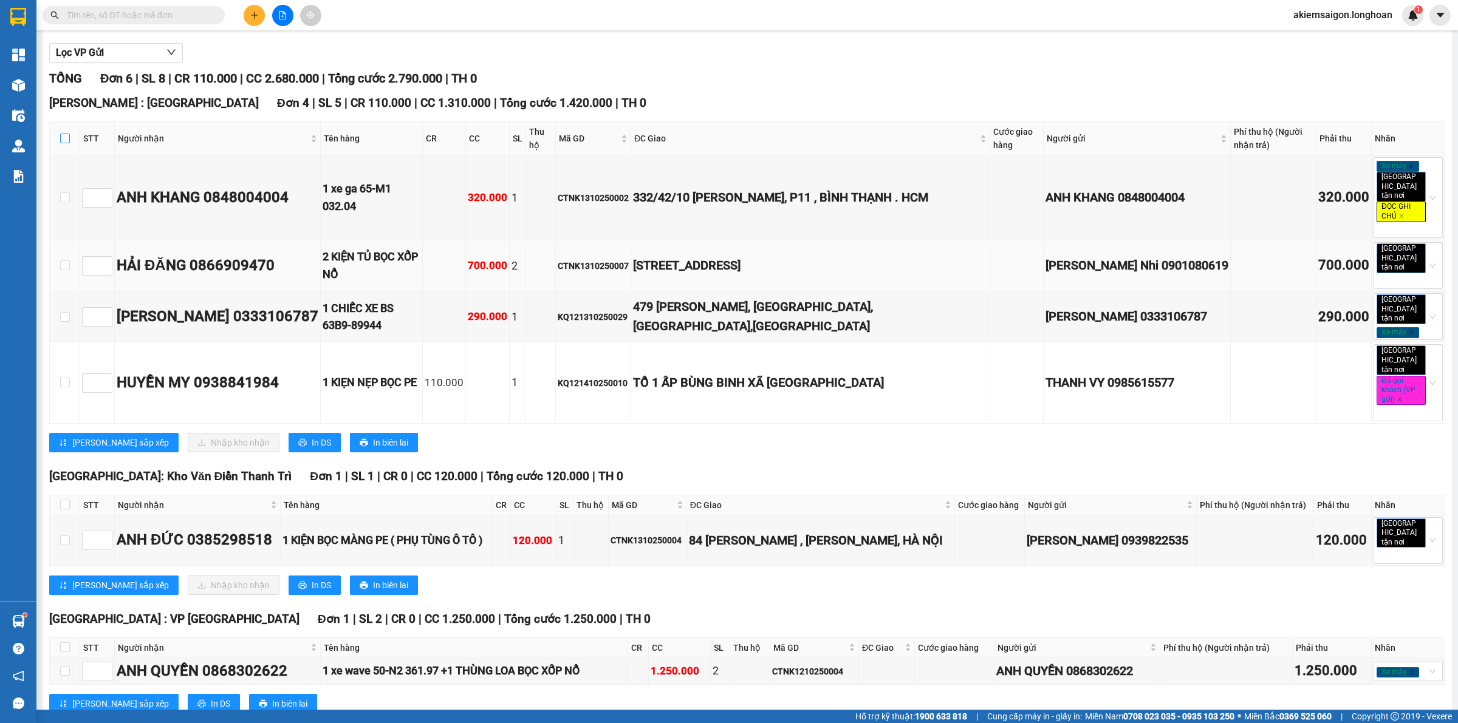
checkbox input "true"
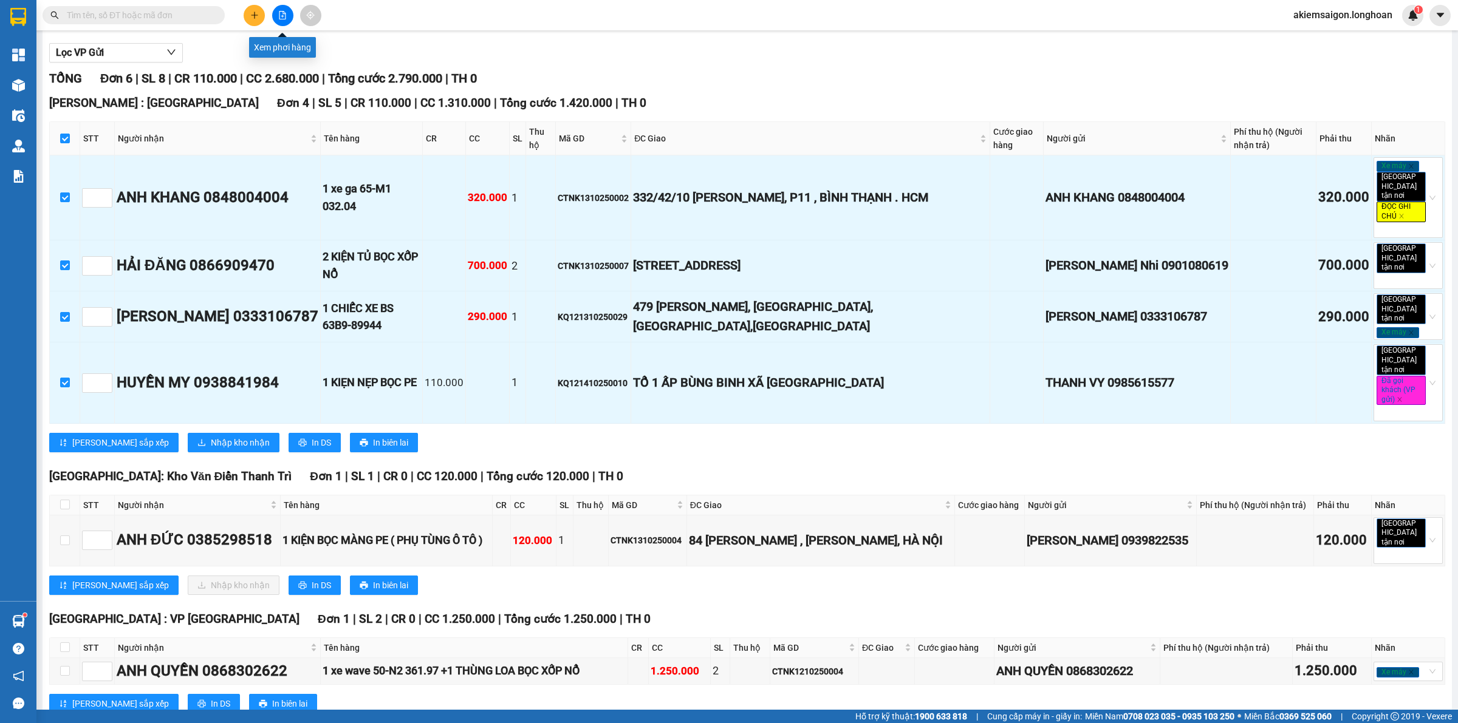
click at [278, 14] on icon "file-add" at bounding box center [282, 15] width 9 height 9
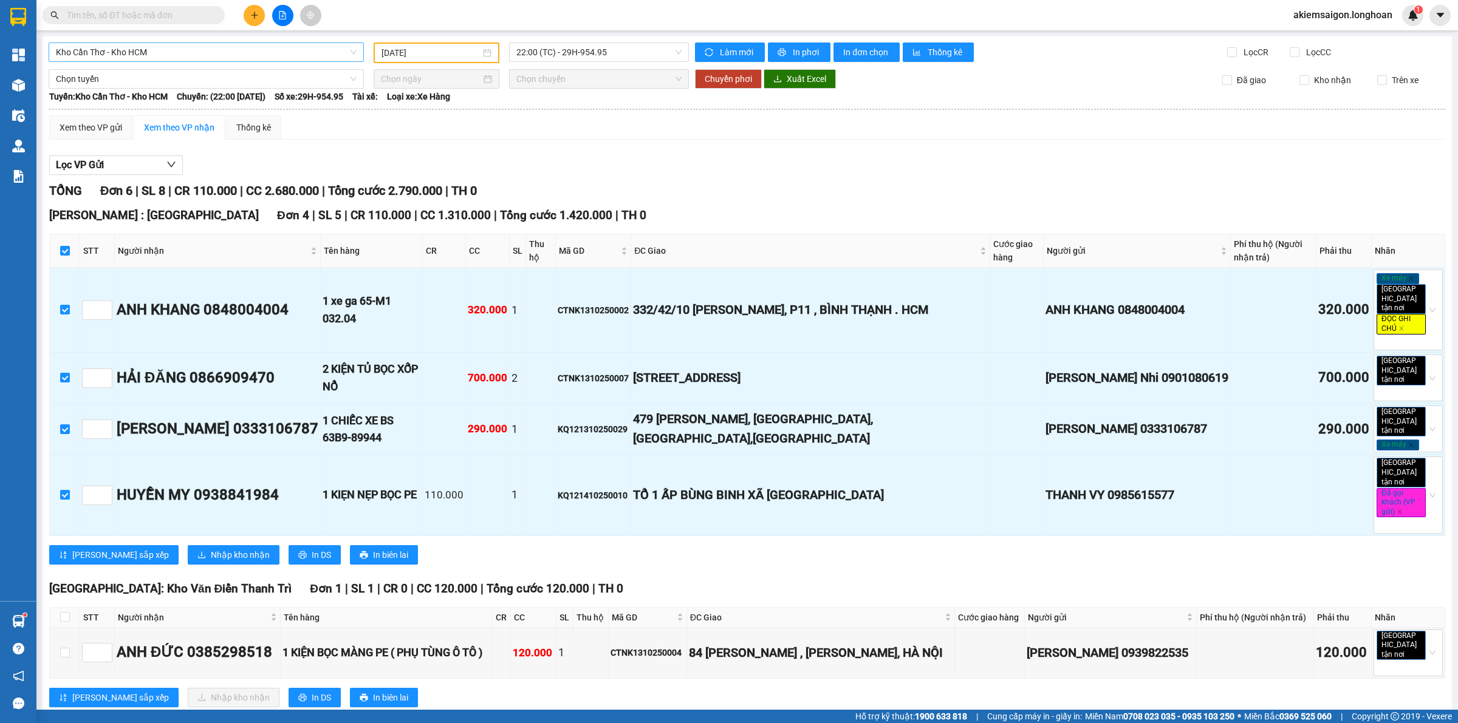
click at [200, 47] on span "Kho Cần Thơ - Kho HCM" at bounding box center [206, 52] width 301 height 18
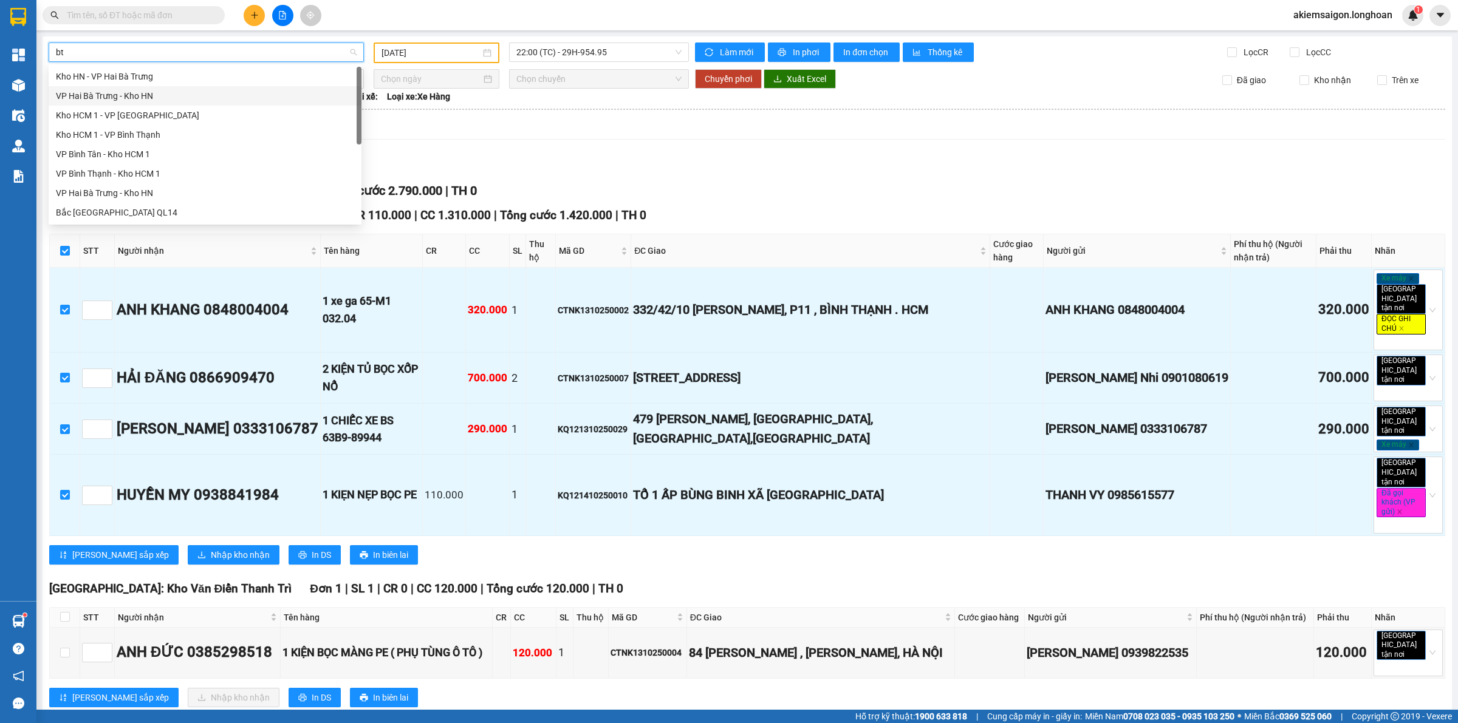
type input "b"
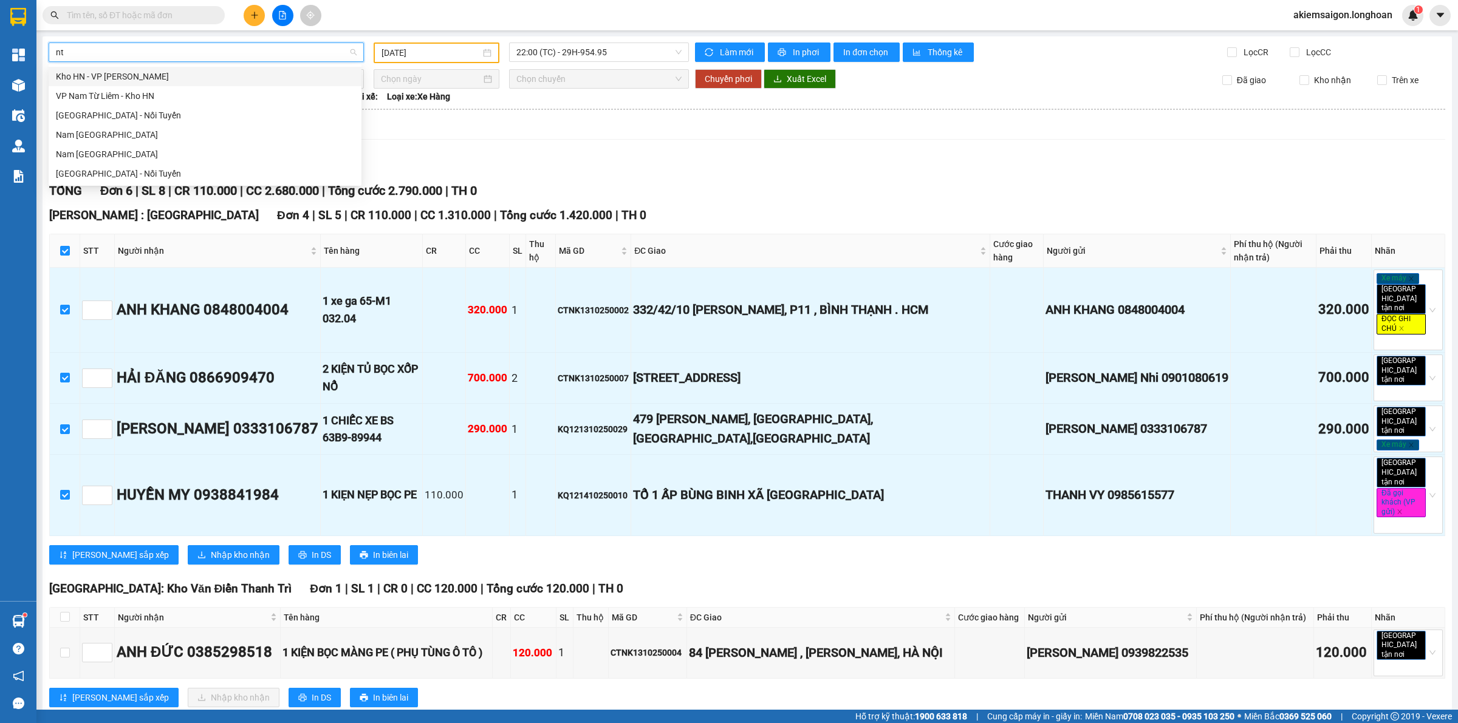
type input "ntb"
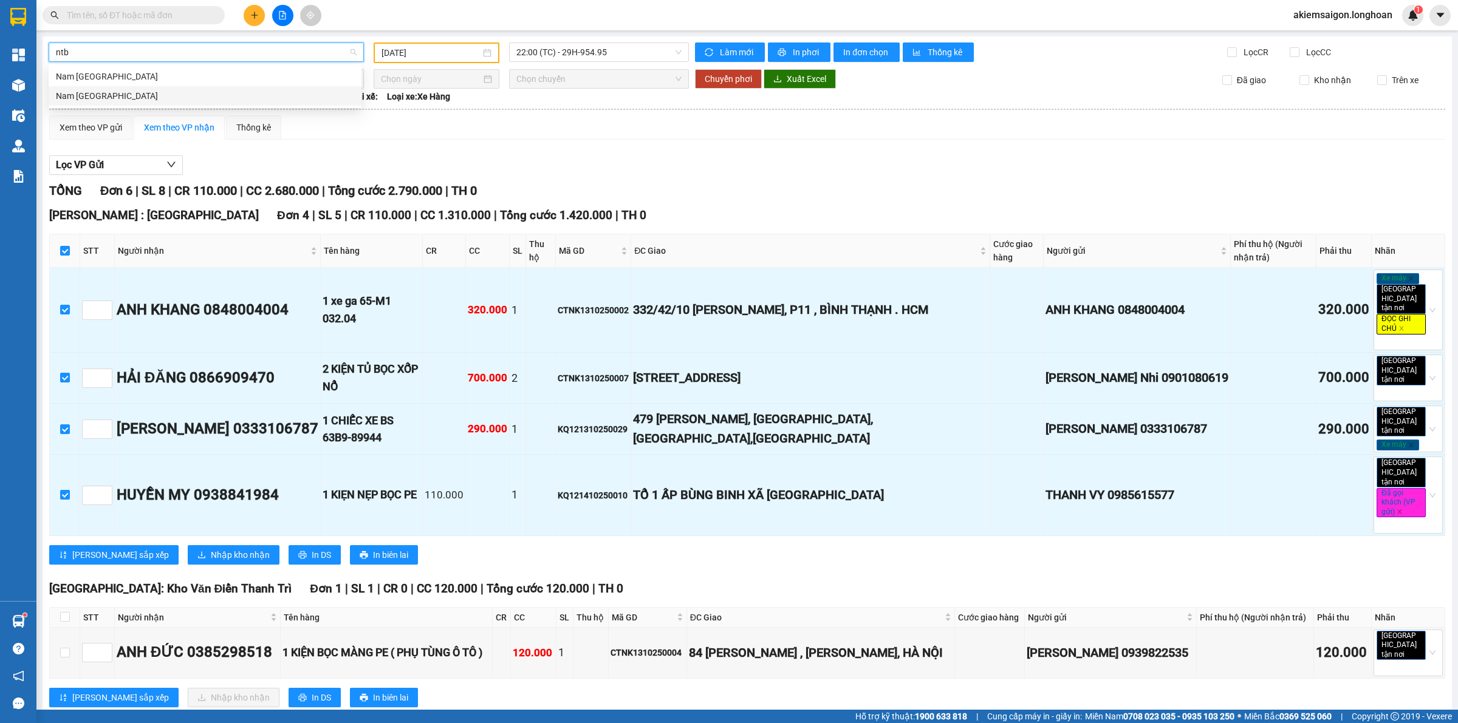
click at [124, 92] on div "Nam [GEOGRAPHIC_DATA]" at bounding box center [205, 95] width 298 height 13
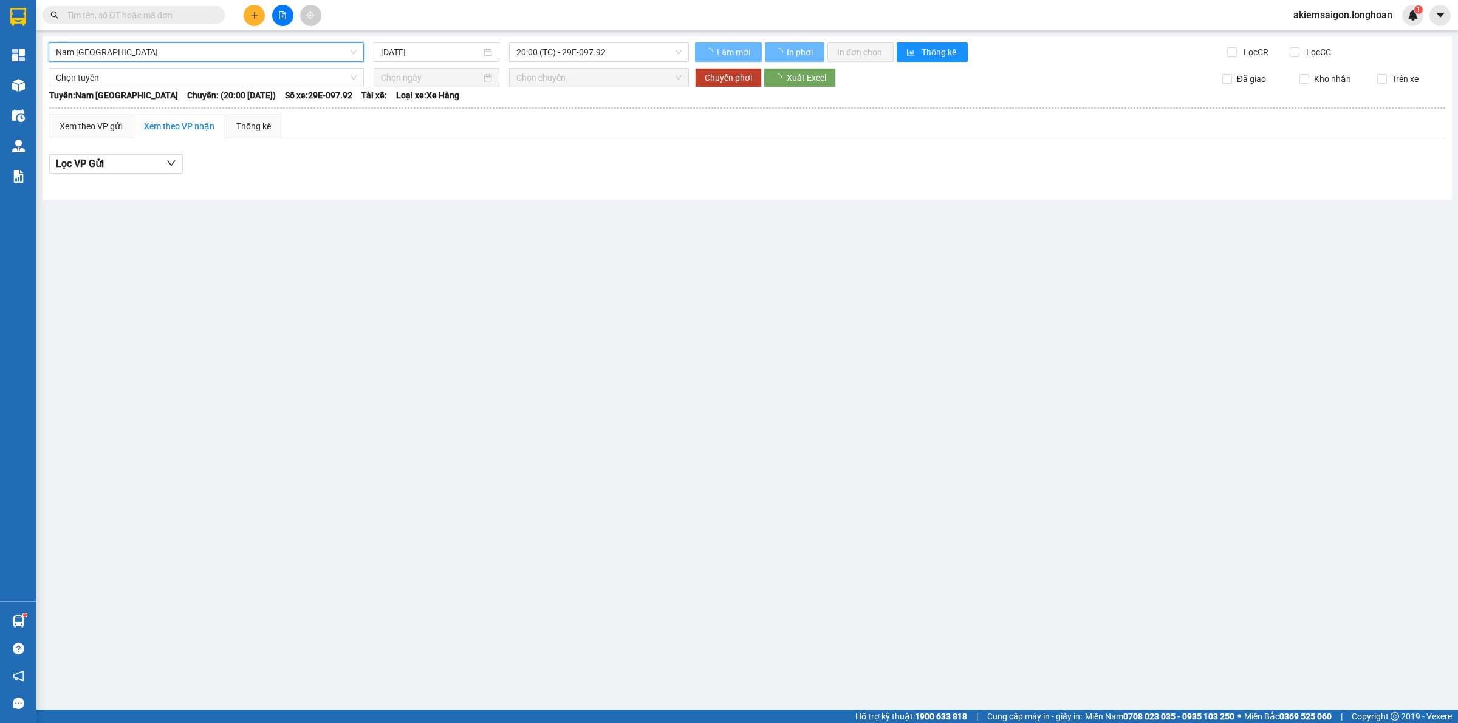
click at [435, 52] on input "[DATE]" at bounding box center [431, 52] width 100 height 13
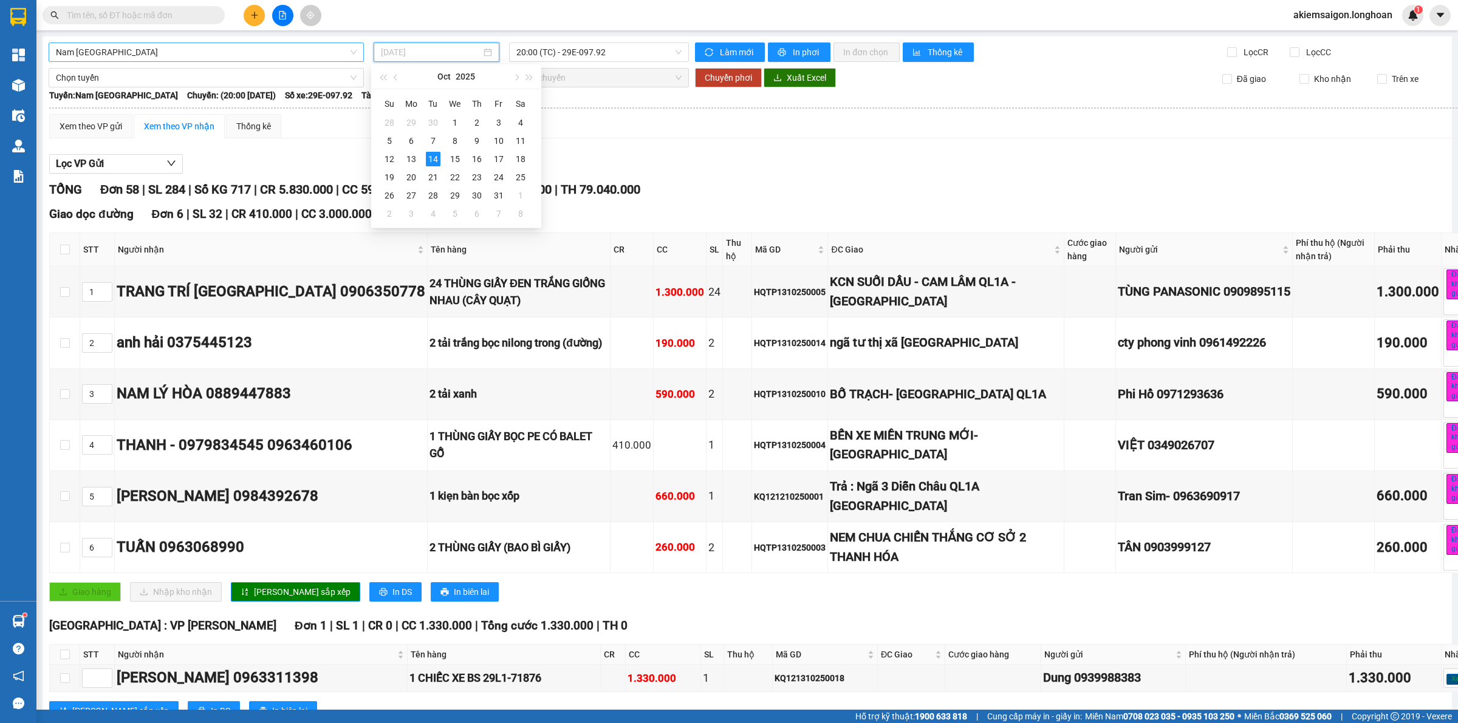
type input "[DATE]"
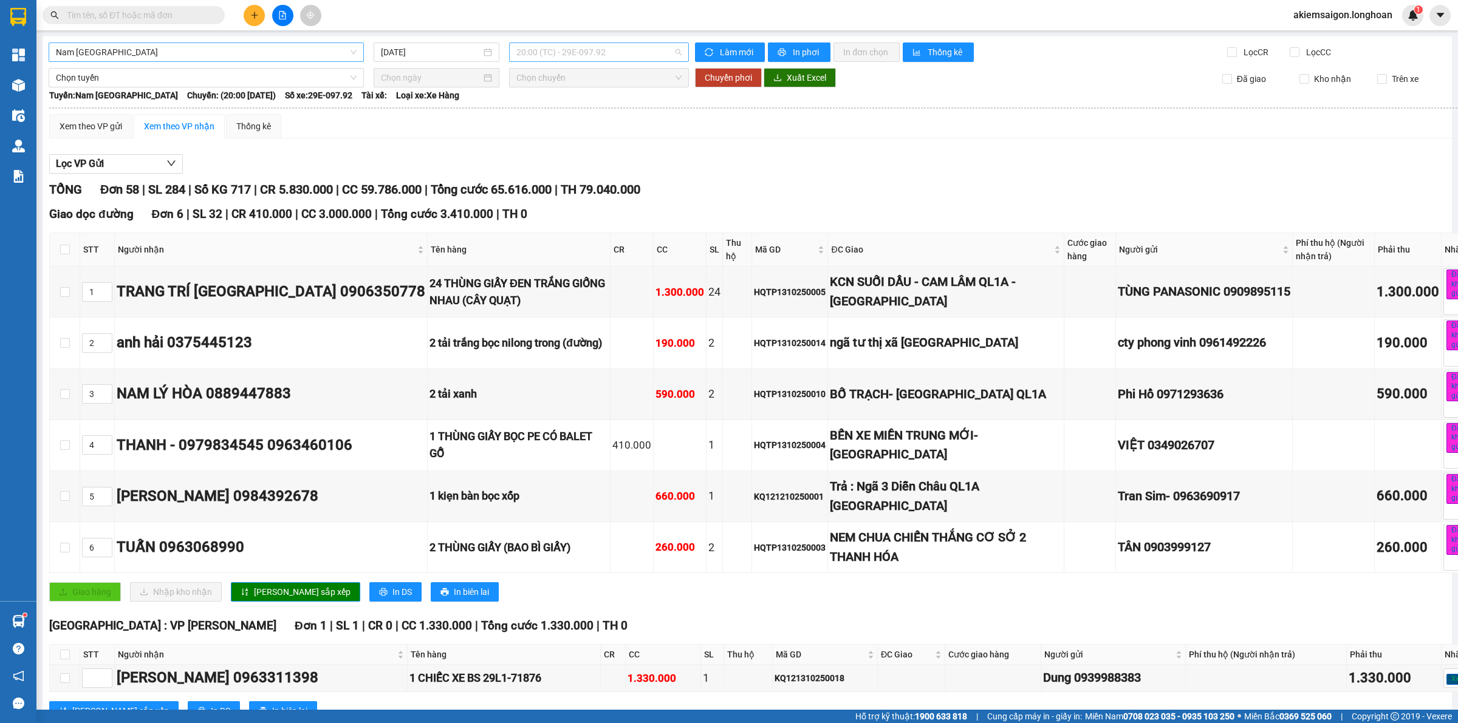
click at [629, 52] on span "20:00 (TC) - 29E-097.92" at bounding box center [598, 52] width 165 height 18
click at [590, 95] on div "20:00 (TC) - 29E-097.92" at bounding box center [560, 95] width 95 height 13
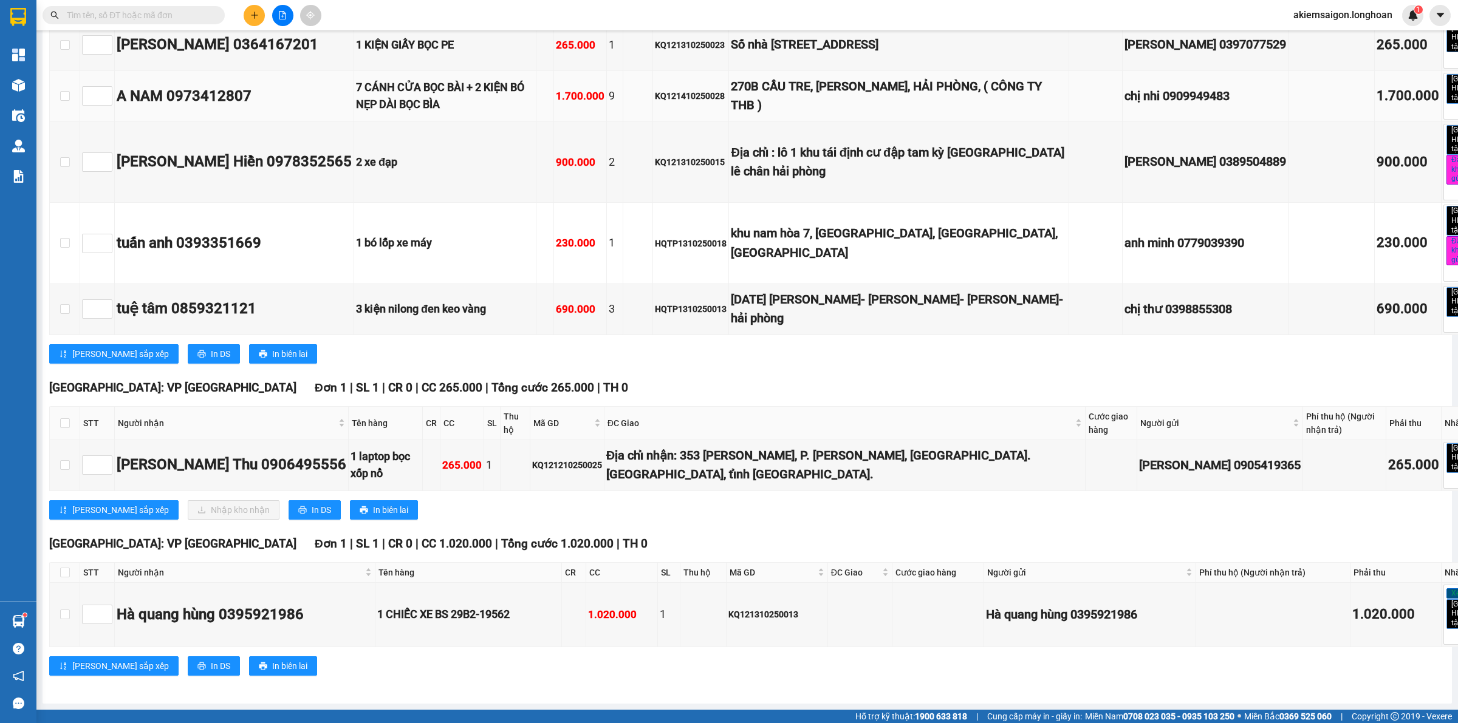
scroll to position [5440, 0]
click at [312, 517] on span "In DS" at bounding box center [321, 509] width 19 height 13
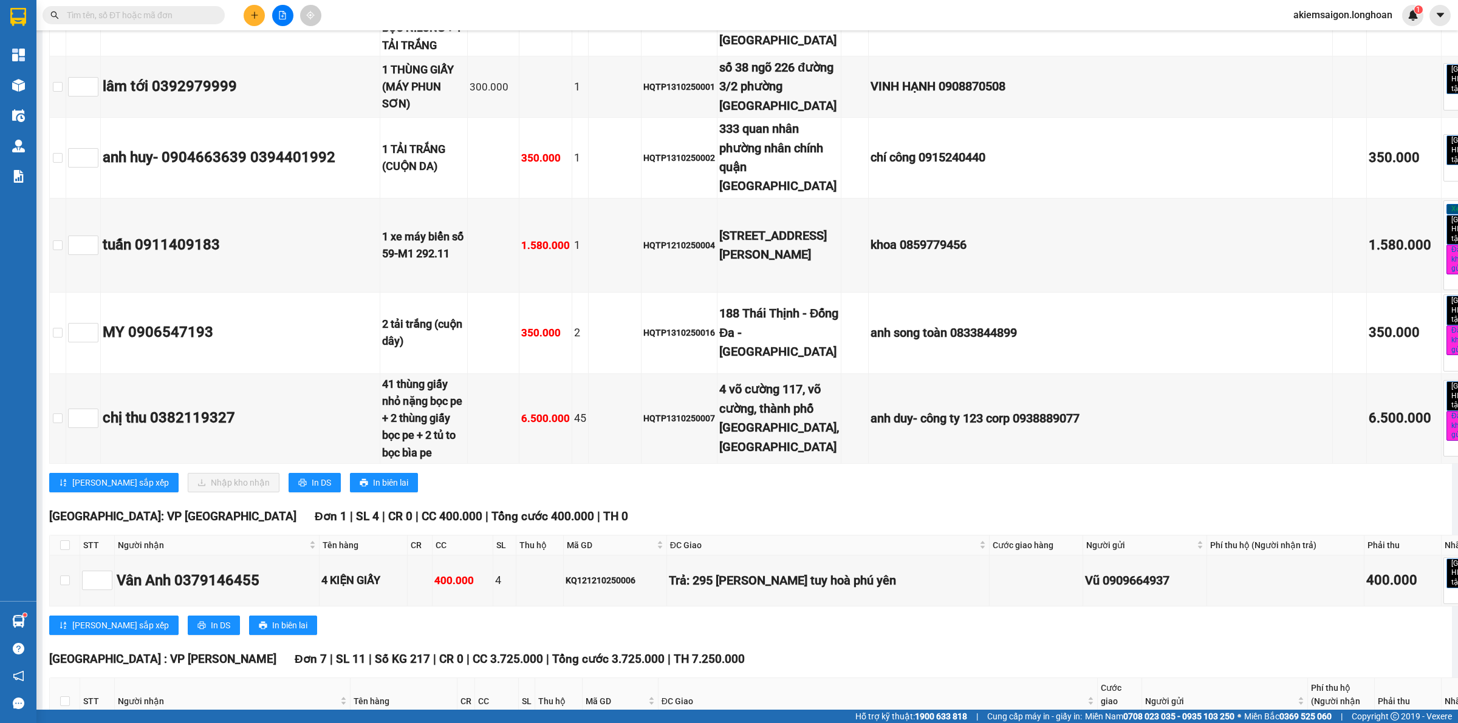
scroll to position [2833, 0]
